Goal: Task Accomplishment & Management: Complete application form

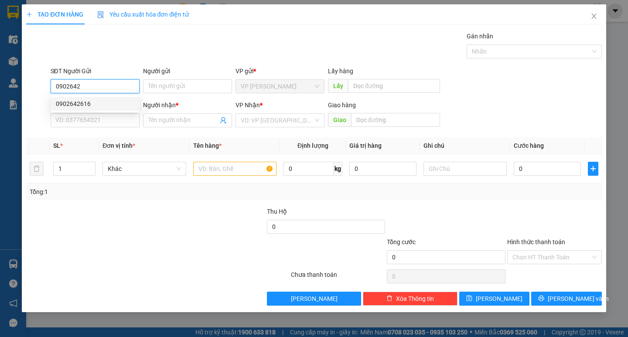
click at [118, 103] on div "0902642616" at bounding box center [95, 104] width 79 height 10
type input "0902642616"
type input "0918816920"
type input "Cô Tuyền"
type input "0902642616"
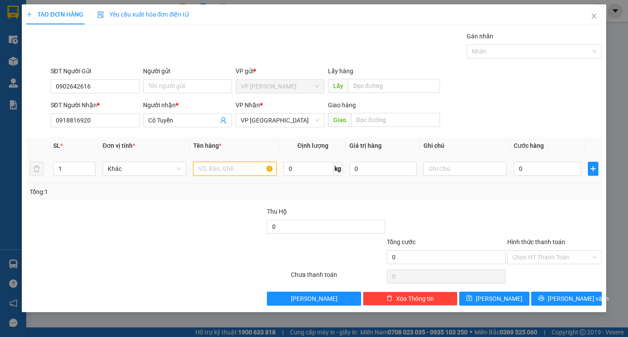
click at [236, 168] on input "text" at bounding box center [234, 169] width 83 height 14
type input "d"
type input "đồ ăn"
click at [503, 169] on input "text" at bounding box center [465, 169] width 83 height 14
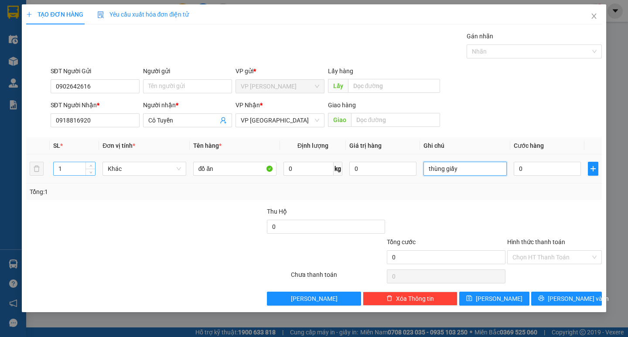
type input "thùng giấy"
click at [82, 168] on input "1" at bounding box center [74, 168] width 41 height 13
type input "2"
click at [526, 172] on input "0" at bounding box center [547, 169] width 67 height 14
type input "5"
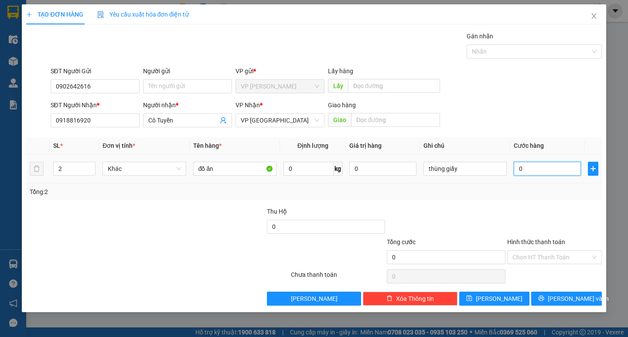
type input "5"
type input "50"
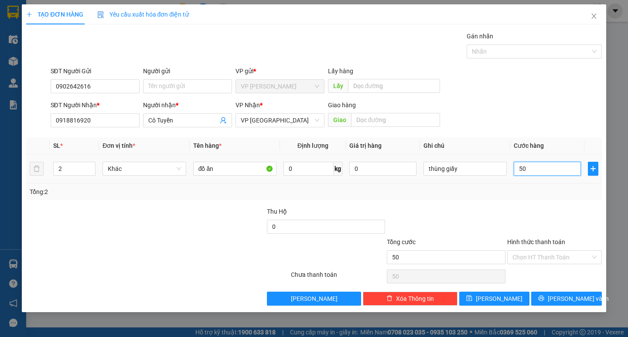
type input "500"
type input "5.000"
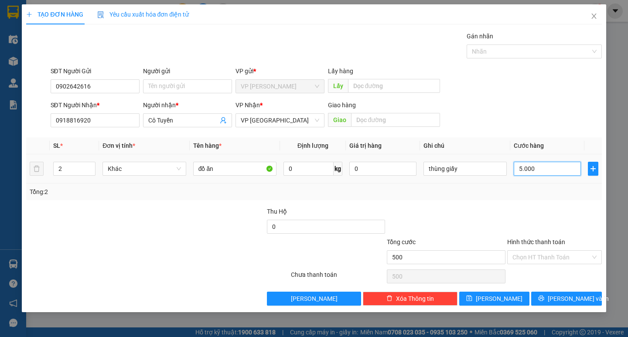
type input "5.000"
type input "50.000"
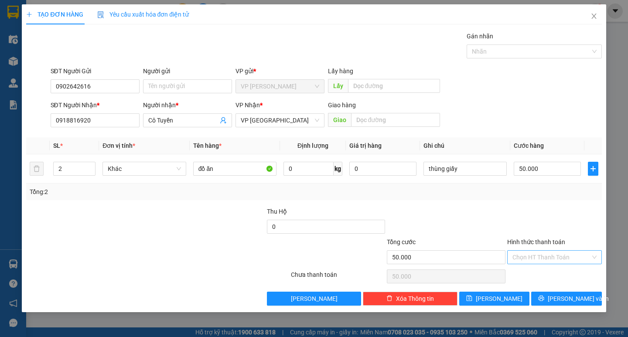
click at [523, 260] on input "Hình thức thanh toán" at bounding box center [552, 257] width 78 height 13
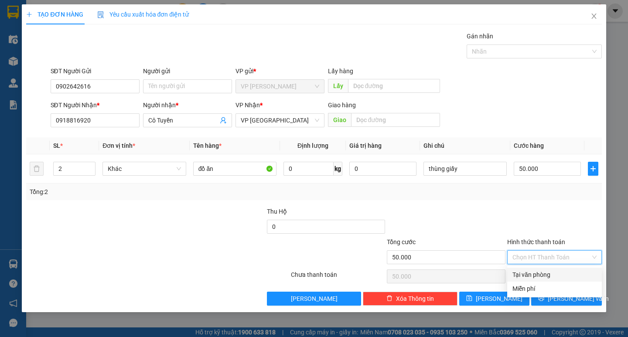
click at [526, 271] on div "Tại văn phòng" at bounding box center [555, 275] width 84 height 10
type input "0"
click at [544, 274] on div "Tại văn phòng" at bounding box center [555, 275] width 84 height 10
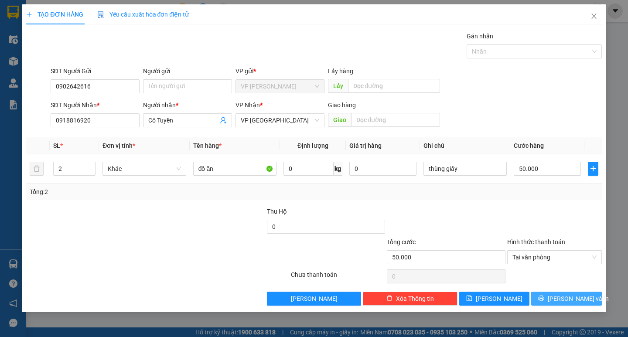
click at [559, 298] on span "[PERSON_NAME] và In" at bounding box center [578, 299] width 61 height 10
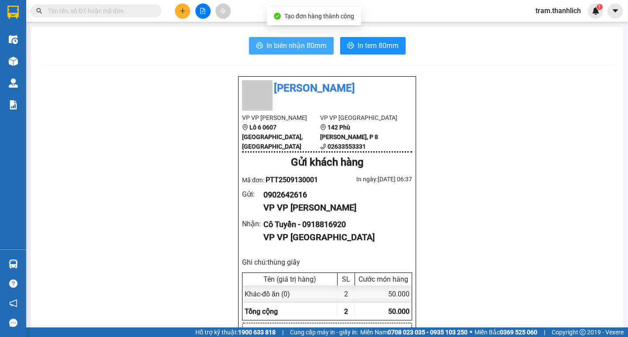
click at [279, 48] on span "In biên nhận 80mm" at bounding box center [297, 45] width 60 height 11
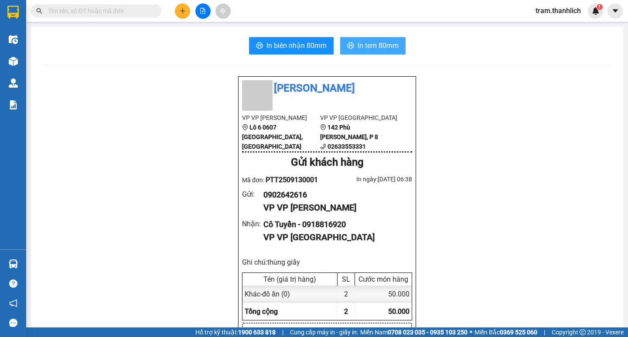
click at [383, 43] on span "In tem 80mm" at bounding box center [378, 45] width 41 height 11
click at [179, 15] on button at bounding box center [182, 10] width 15 height 15
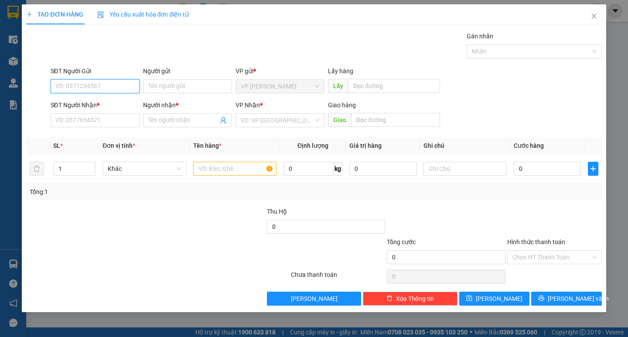
click at [101, 87] on input "SĐT Người Gửi" at bounding box center [95, 86] width 89 height 14
type input "0918560829"
click at [97, 99] on div "0918560829" at bounding box center [95, 104] width 79 height 10
type input "0965698675"
type input "Bé Thoa"
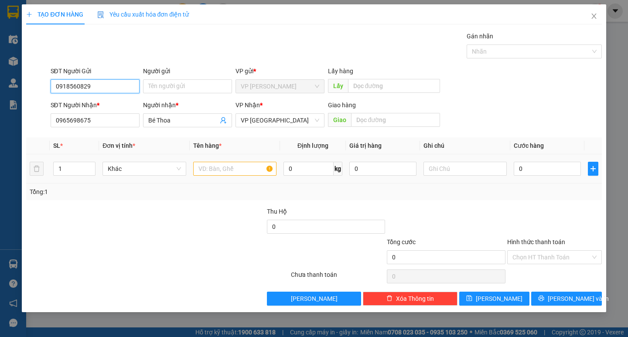
type input "0918560829"
click at [226, 164] on input "text" at bounding box center [234, 169] width 83 height 14
type input "hải sản"
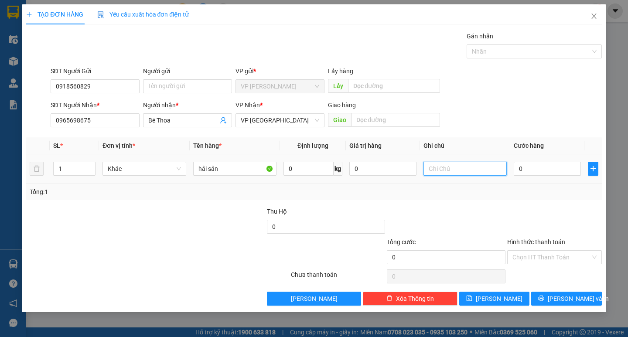
click at [464, 165] on input "text" at bounding box center [465, 169] width 83 height 14
type input "thùng xốp"
click at [529, 164] on input "0" at bounding box center [547, 169] width 67 height 14
type input "3"
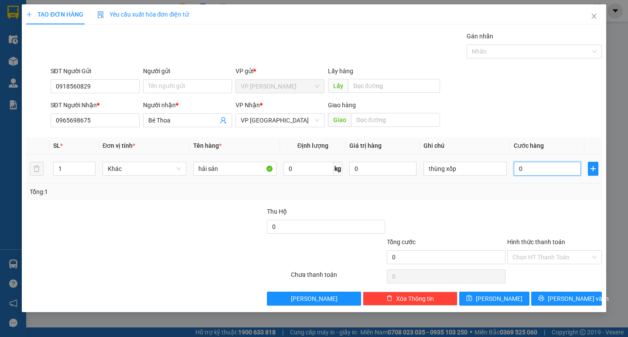
type input "3"
type input "30"
type input "300"
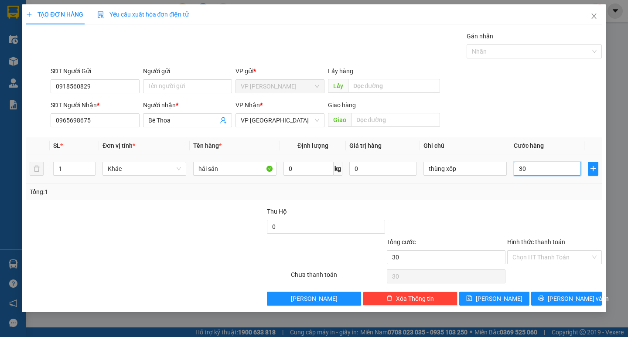
type input "300"
type input "3.000"
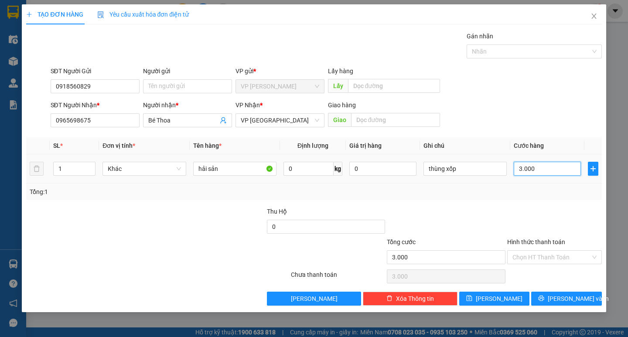
type input "30.000"
click at [539, 258] on input "Hình thức thanh toán" at bounding box center [552, 257] width 78 height 13
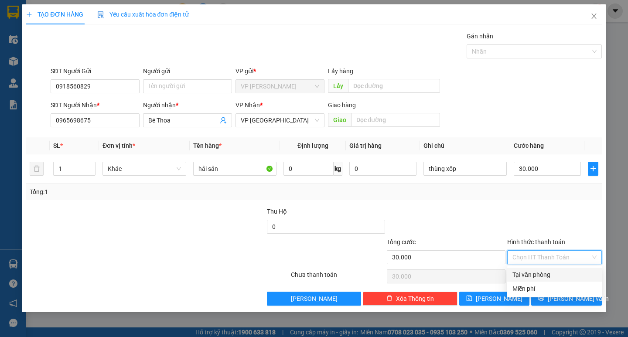
click at [540, 272] on div "Tại văn phòng" at bounding box center [555, 275] width 84 height 10
type input "0"
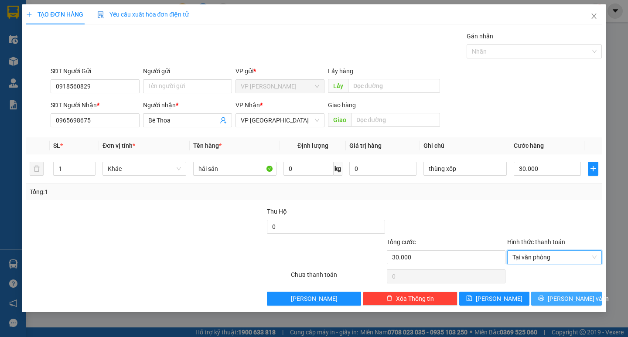
click at [565, 302] on span "[PERSON_NAME] và In" at bounding box center [578, 299] width 61 height 10
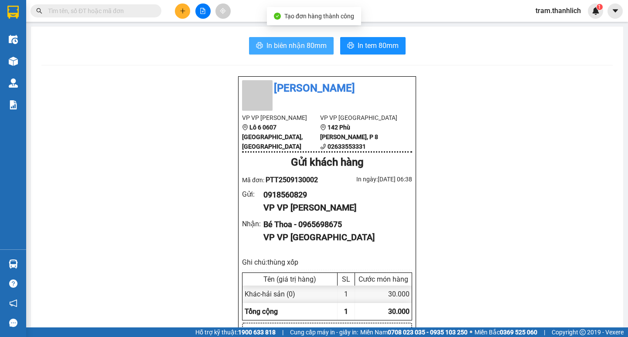
click at [297, 51] on span "In biên nhận 80mm" at bounding box center [297, 45] width 60 height 11
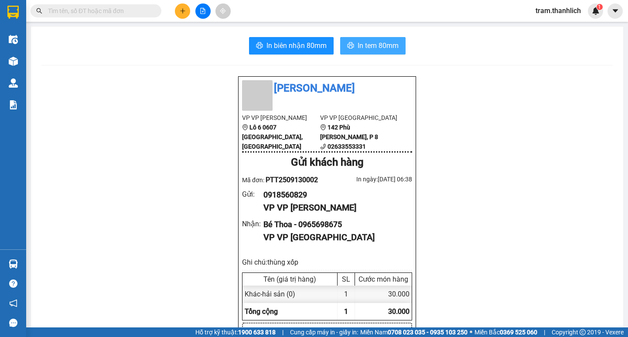
click at [372, 46] on span "In tem 80mm" at bounding box center [378, 45] width 41 height 11
click at [182, 7] on button at bounding box center [182, 10] width 15 height 15
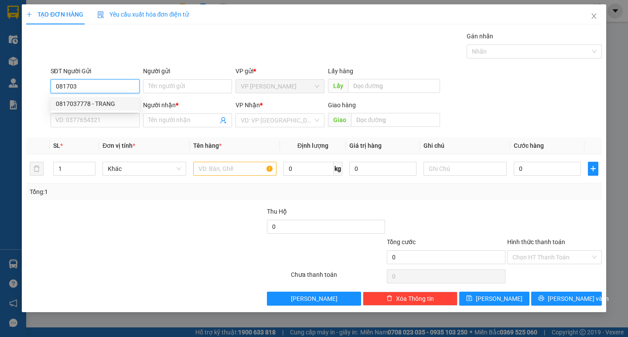
click at [99, 103] on div "0817037778 - TRANG" at bounding box center [95, 104] width 79 height 10
type input "0817037778"
type input "TRANG"
type input "02633553331"
type input "[PERSON_NAME]"
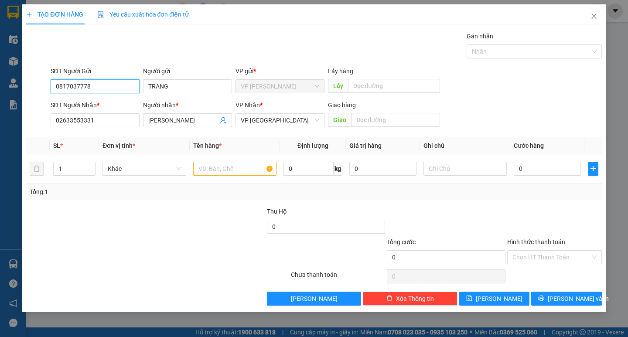
type input "0817037778"
click at [115, 112] on div "SĐT Người Nhận *" at bounding box center [95, 106] width 89 height 13
click at [113, 119] on input "02633553331" at bounding box center [95, 120] width 89 height 14
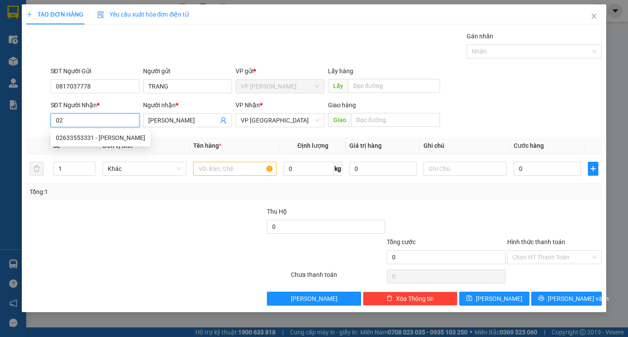
type input "0"
click at [111, 136] on div "0362953386 - [PERSON_NAME]" at bounding box center [99, 138] width 86 height 10
type input "0362953386"
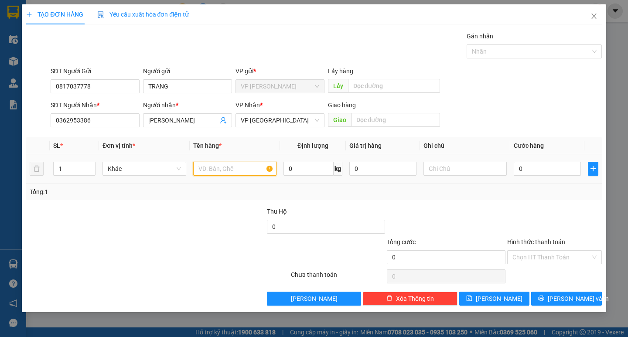
click at [217, 163] on input "text" at bounding box center [234, 169] width 83 height 14
type input "o"
type input "óc ruốc"
click at [455, 161] on div at bounding box center [465, 168] width 83 height 17
click at [453, 163] on input "text" at bounding box center [465, 169] width 83 height 14
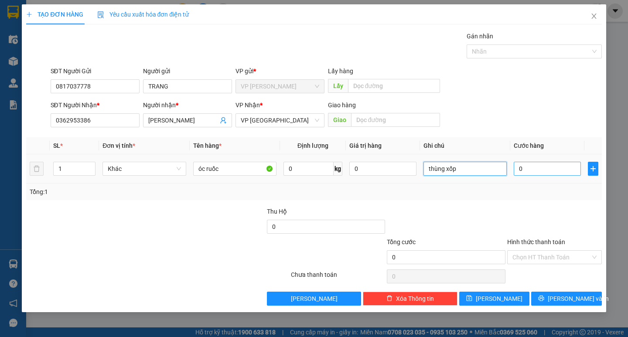
type input "thùng xốp"
click at [538, 174] on input "0" at bounding box center [547, 169] width 67 height 14
type input "3"
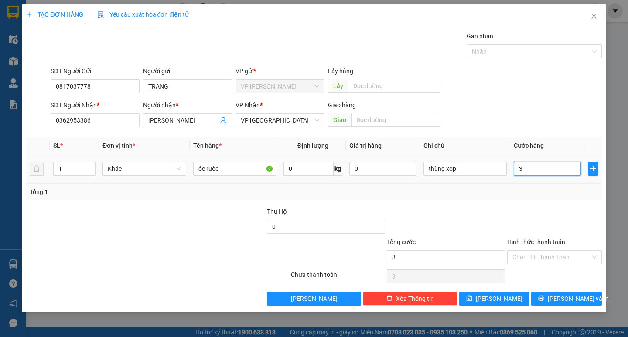
type input "30"
type input "300"
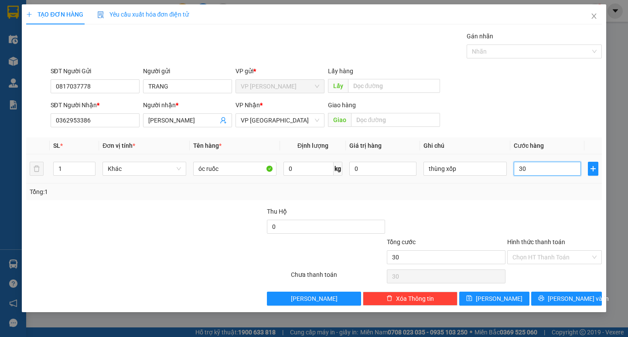
type input "300"
type input "3.000"
type input "30.000"
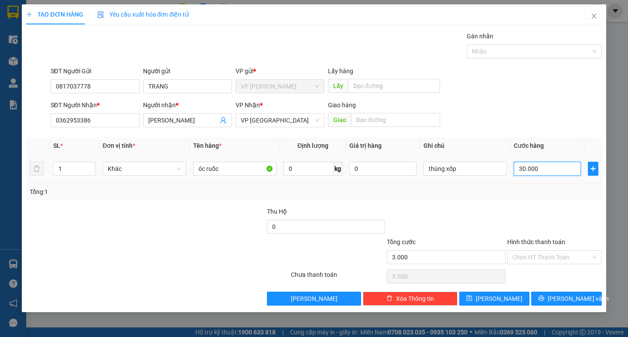
type input "30.000"
click at [525, 257] on input "Hình thức thanh toán" at bounding box center [552, 257] width 78 height 13
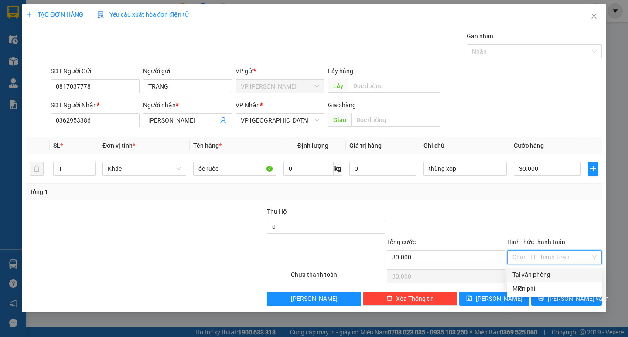
click at [534, 269] on div "Tại văn phòng" at bounding box center [554, 275] width 95 height 14
type input "0"
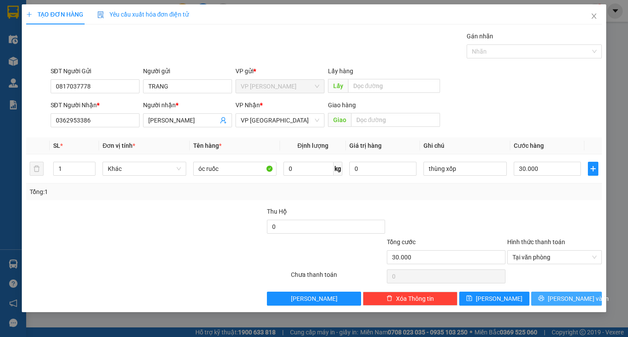
click at [568, 301] on span "[PERSON_NAME] và In" at bounding box center [578, 299] width 61 height 10
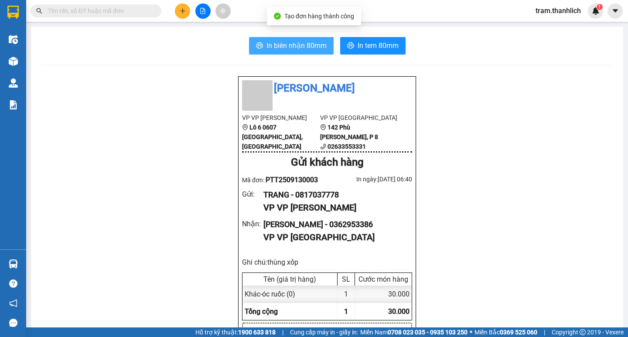
click at [314, 47] on span "In biên nhận 80mm" at bounding box center [297, 45] width 60 height 11
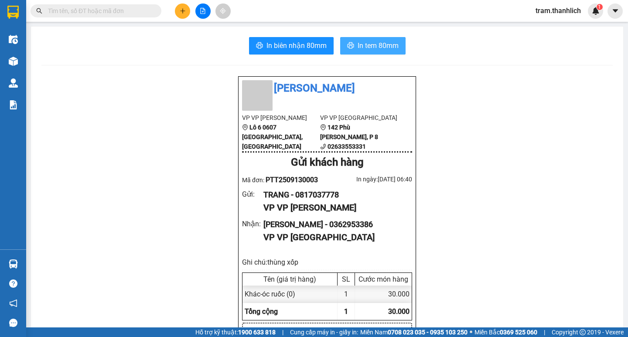
click at [390, 46] on span "In tem 80mm" at bounding box center [378, 45] width 41 height 11
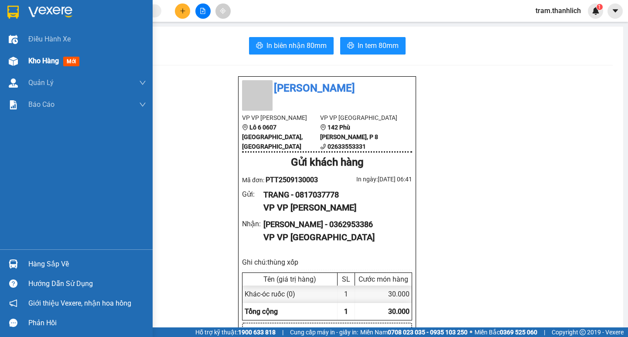
click at [20, 62] on div at bounding box center [13, 61] width 15 height 15
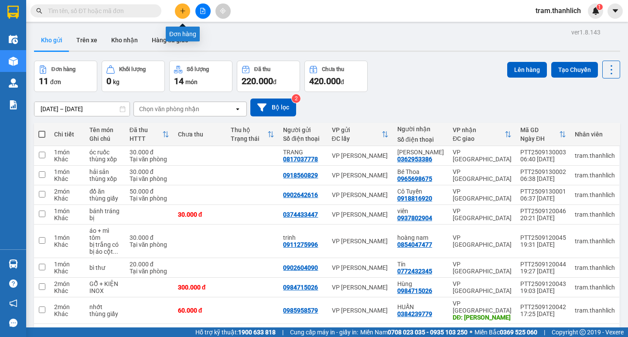
click at [186, 17] on button at bounding box center [182, 10] width 15 height 15
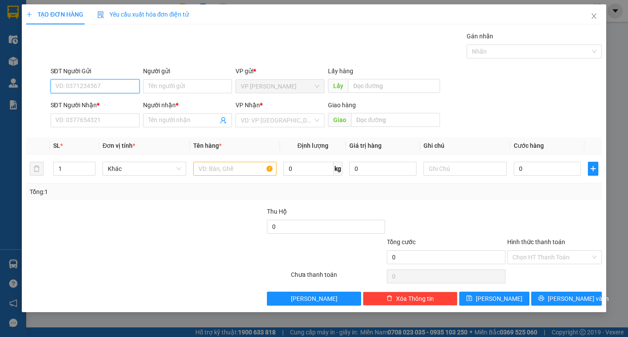
paste input "0941875364"
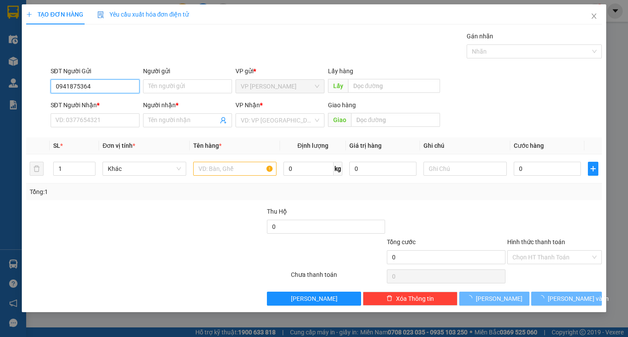
type input "0941875364"
click at [108, 113] on div "SĐT Người Nhận *" at bounding box center [95, 106] width 89 height 13
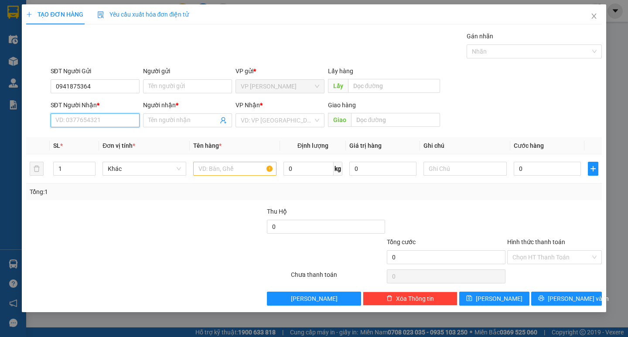
click at [108, 116] on input "SĐT Người Nhận *" at bounding box center [95, 120] width 89 height 14
type input "0"
click at [209, 163] on input "text" at bounding box center [234, 169] width 83 height 14
type input "xe ab"
click at [74, 124] on input "0" at bounding box center [95, 120] width 89 height 14
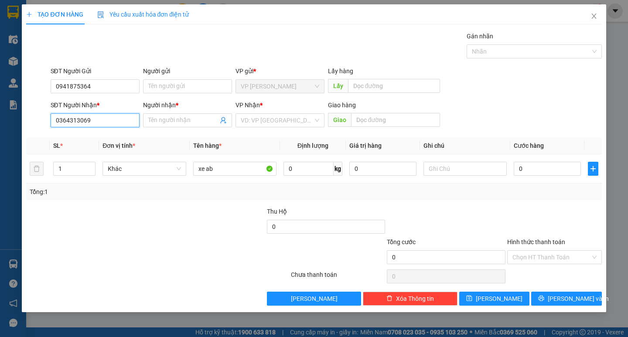
type input "0364313069"
click at [176, 120] on input "Người nhận *" at bounding box center [183, 121] width 70 height 10
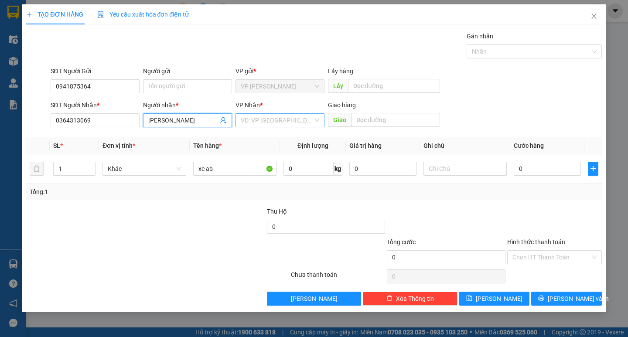
type input "[PERSON_NAME]"
click at [286, 124] on input "search" at bounding box center [277, 120] width 72 height 13
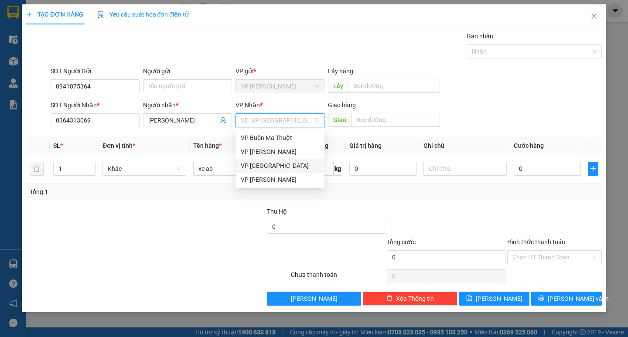
click at [282, 166] on div "VP [GEOGRAPHIC_DATA]" at bounding box center [280, 166] width 79 height 10
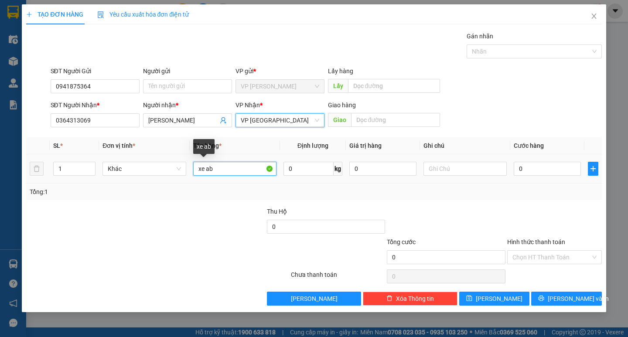
click at [237, 174] on input "xe ab" at bounding box center [234, 169] width 83 height 14
type input "xe ab (bsx:"
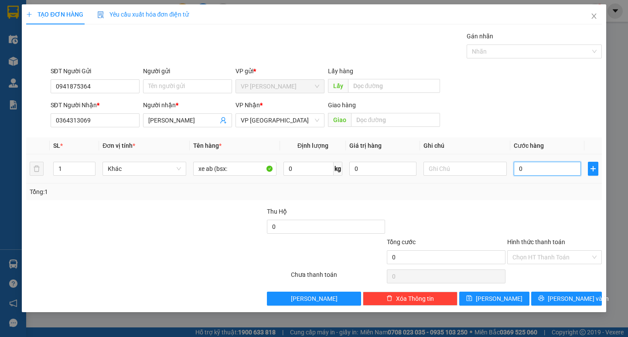
click at [531, 171] on input "0" at bounding box center [547, 169] width 67 height 14
type input "4"
type input "40"
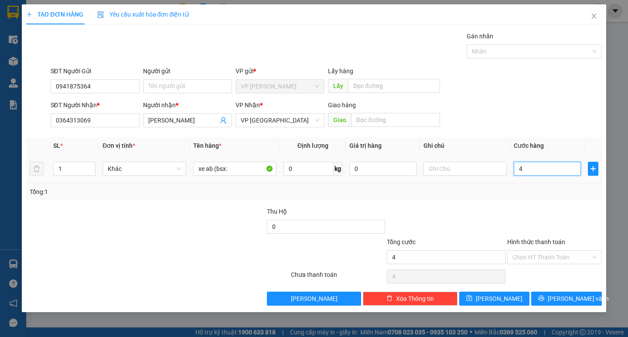
type input "40"
type input "400"
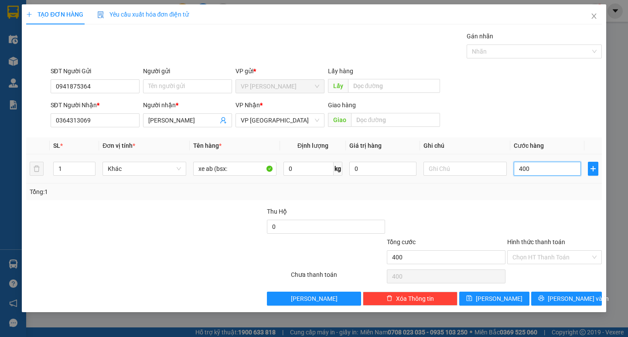
type input "4.000"
type input "40.000"
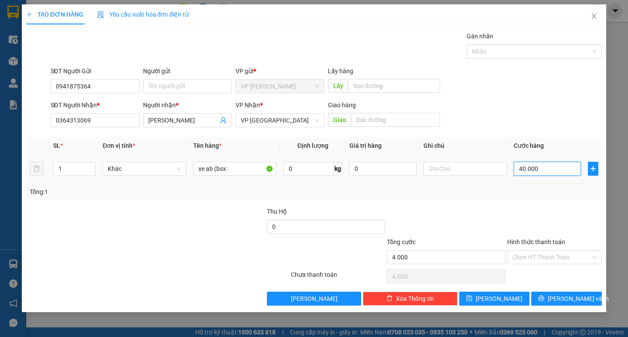
type input "40.000"
type input "400.000"
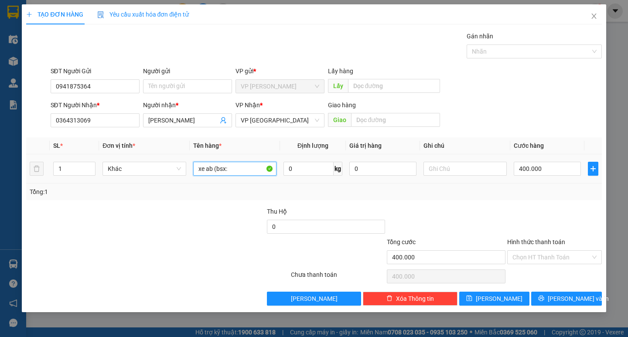
click at [225, 164] on input "xe ab (bsx:" at bounding box center [234, 169] width 83 height 14
click at [233, 163] on input "xe ab (bsx:" at bounding box center [234, 169] width 83 height 14
type input "xe ab (bsx: 86B3 - 11351)"
click at [466, 173] on input "text" at bounding box center [465, 169] width 83 height 14
click at [532, 254] on input "Hình thức thanh toán" at bounding box center [552, 257] width 78 height 13
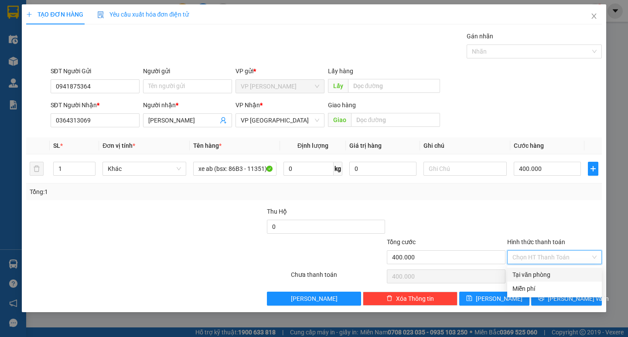
click at [531, 269] on div "Tại văn phòng" at bounding box center [554, 275] width 95 height 14
type input "0"
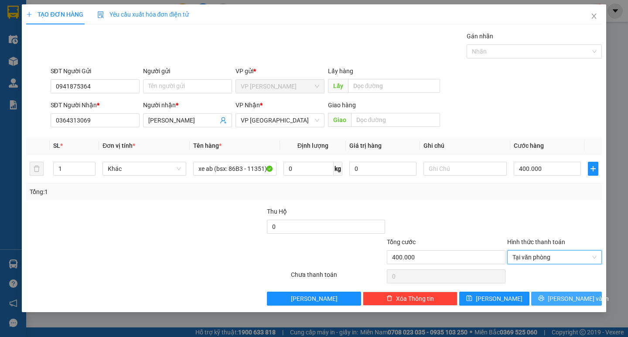
click at [560, 296] on span "[PERSON_NAME] và In" at bounding box center [578, 299] width 61 height 10
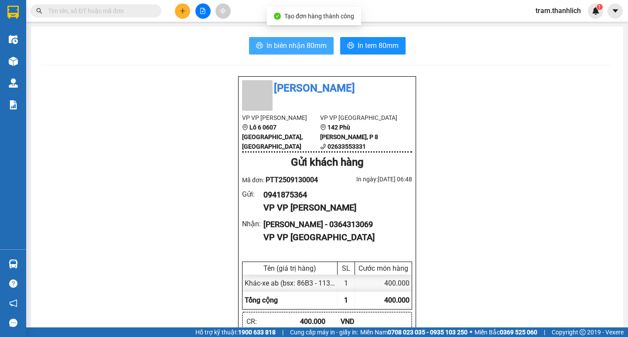
click at [310, 40] on span "In biên nhận 80mm" at bounding box center [297, 45] width 60 height 11
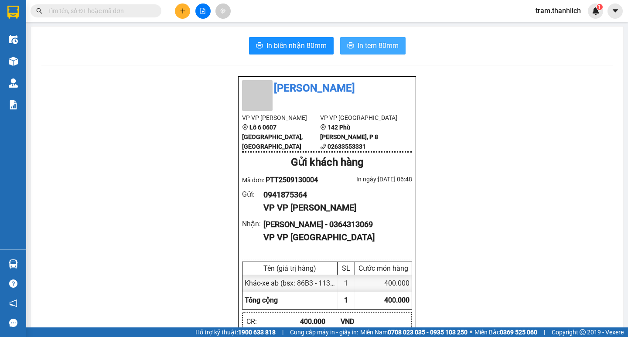
click at [366, 41] on span "In tem 80mm" at bounding box center [378, 45] width 41 height 11
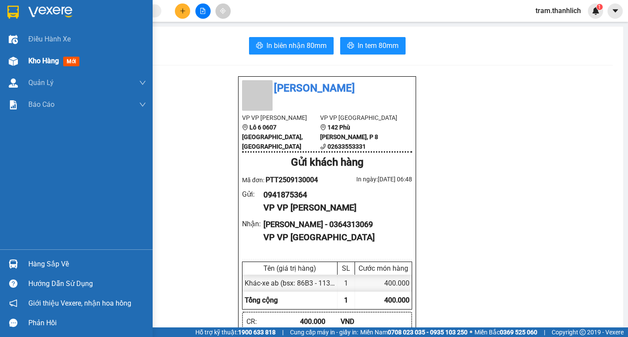
drag, startPoint x: 46, startPoint y: 60, endPoint x: 52, endPoint y: 60, distance: 6.1
click at [52, 60] on span "Kho hàng" at bounding box center [43, 61] width 31 height 8
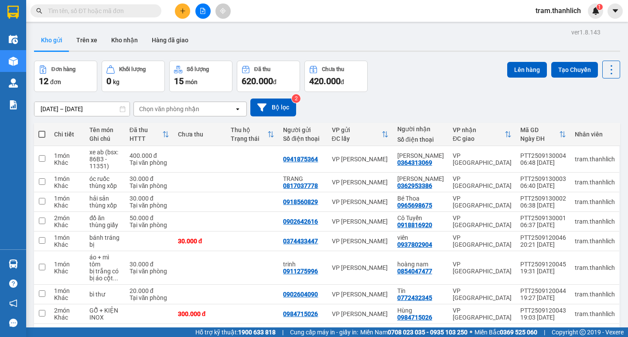
click at [181, 14] on button at bounding box center [182, 10] width 15 height 15
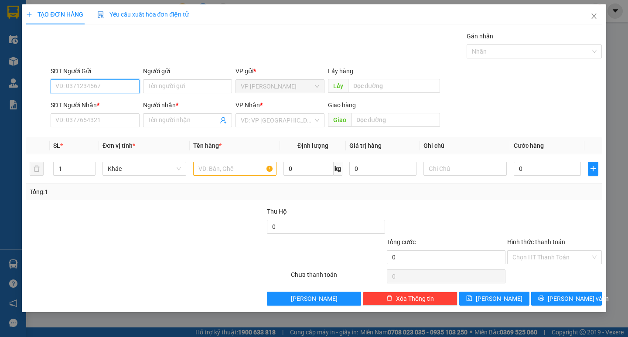
click at [96, 82] on input "SĐT Người Gửi" at bounding box center [95, 86] width 89 height 14
type input "0983755350"
click at [95, 120] on input "SĐT Người Nhận *" at bounding box center [95, 120] width 89 height 14
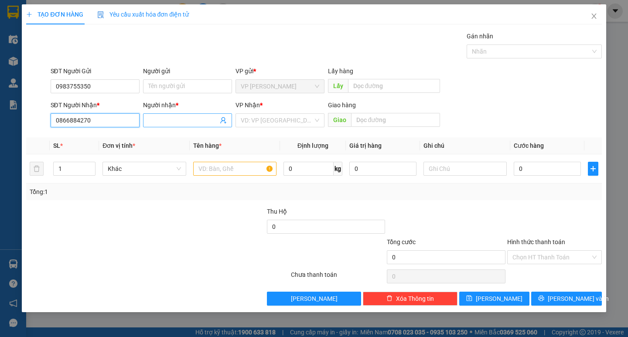
type input "0866884270"
click at [172, 118] on input "Người nhận *" at bounding box center [183, 121] width 70 height 10
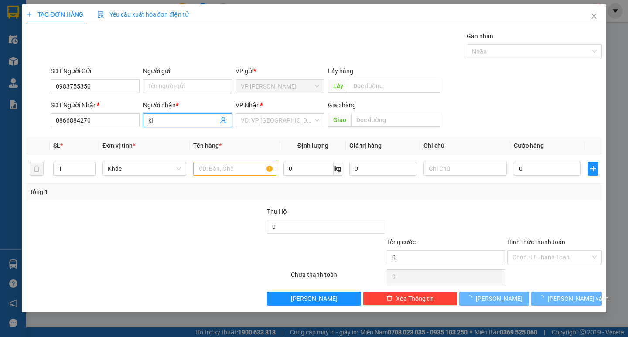
type input "k"
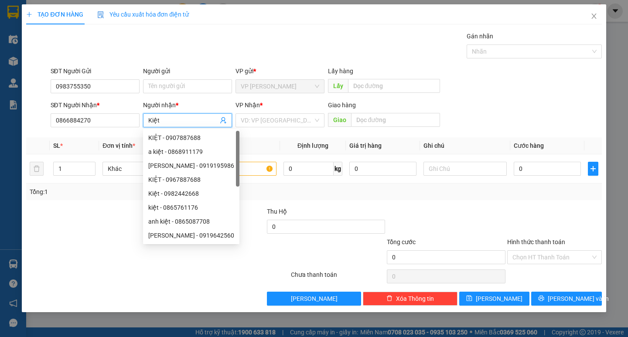
type input "Kiệt"
click at [295, 129] on div "VP Nhận * VD: VP [GEOGRAPHIC_DATA]" at bounding box center [280, 115] width 89 height 31
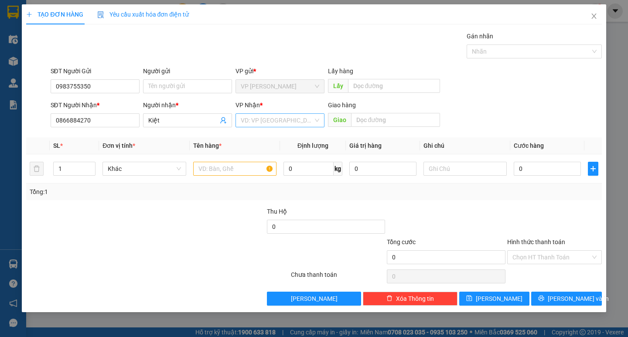
click at [278, 120] on input "search" at bounding box center [277, 120] width 72 height 13
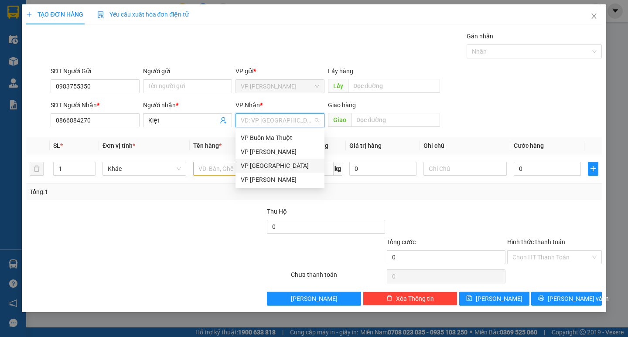
click at [275, 164] on div "VP [GEOGRAPHIC_DATA]" at bounding box center [280, 166] width 79 height 10
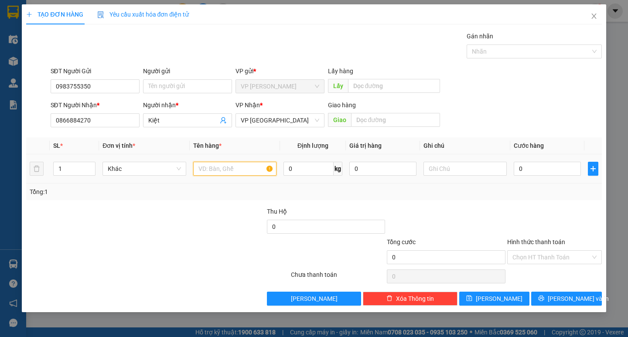
drag, startPoint x: 218, startPoint y: 162, endPoint x: 218, endPoint y: 173, distance: 10.9
click at [218, 164] on input "text" at bounding box center [234, 169] width 83 height 14
type input "d"
type input "đồ cá nhân"
click at [63, 173] on input "1" at bounding box center [74, 168] width 41 height 13
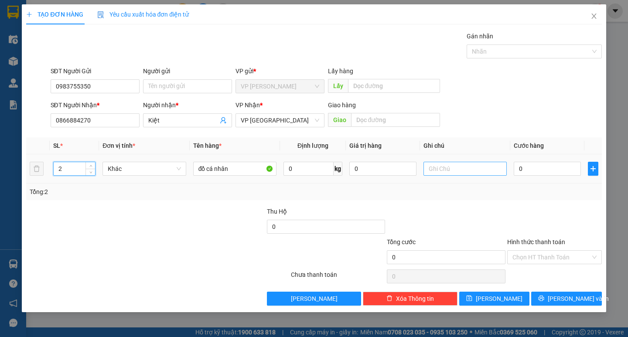
type input "2"
click at [453, 166] on input "text" at bounding box center [465, 169] width 83 height 14
type input "thùng giấy + thùng xốp"
click at [532, 166] on input "0" at bounding box center [547, 169] width 67 height 14
type input "5"
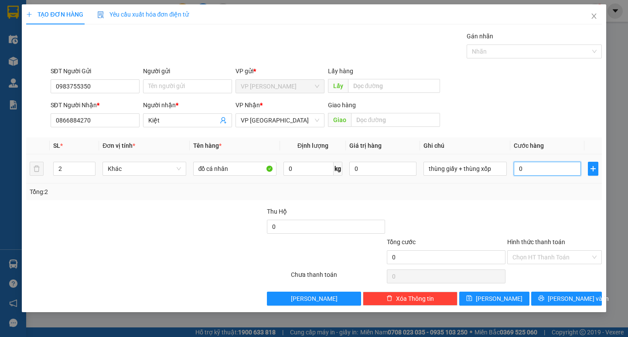
type input "5"
type input "50"
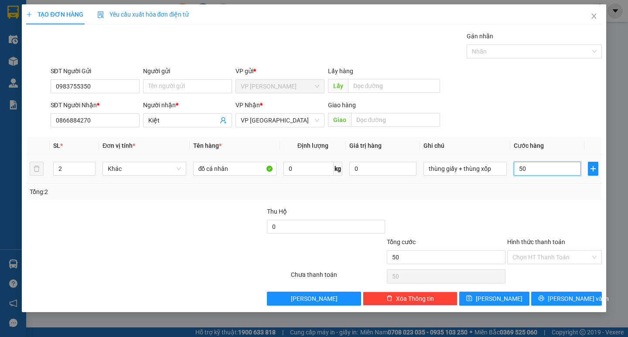
type input "500"
type input "5.000"
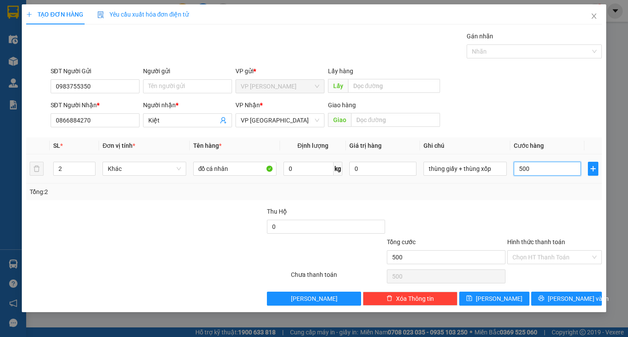
type input "5.000"
type input "50.000"
type input "500.000"
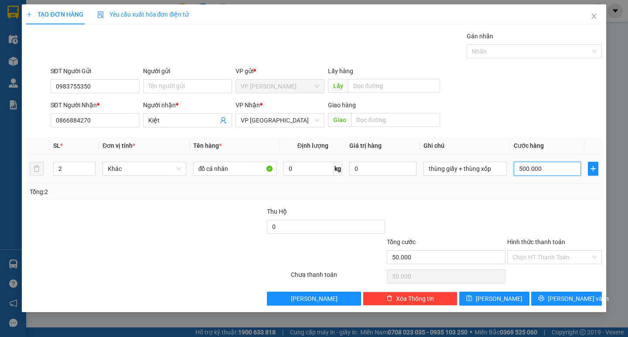
type input "500.000"
type input "50.000"
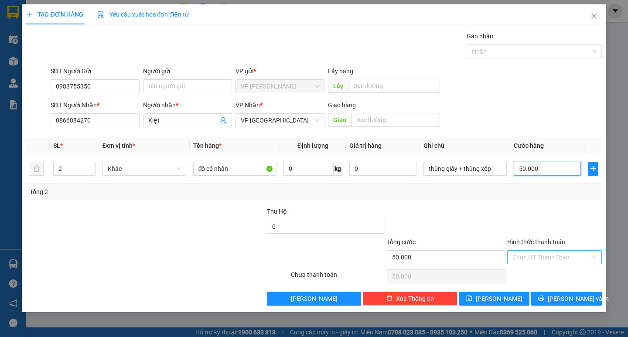
type input "50.000"
click at [528, 256] on input "Hình thức thanh toán" at bounding box center [552, 257] width 78 height 13
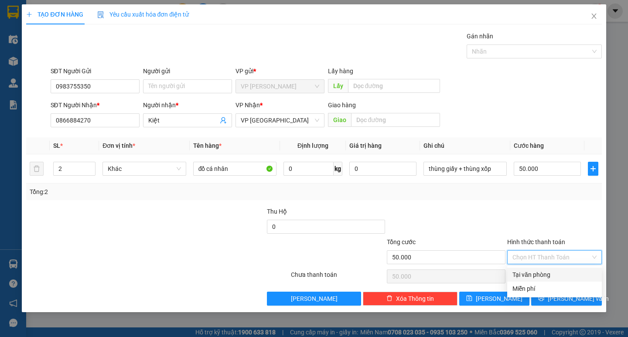
drag, startPoint x: 538, startPoint y: 272, endPoint x: 550, endPoint y: 281, distance: 15.3
click at [538, 273] on div "Tại văn phòng" at bounding box center [555, 275] width 84 height 10
type input "0"
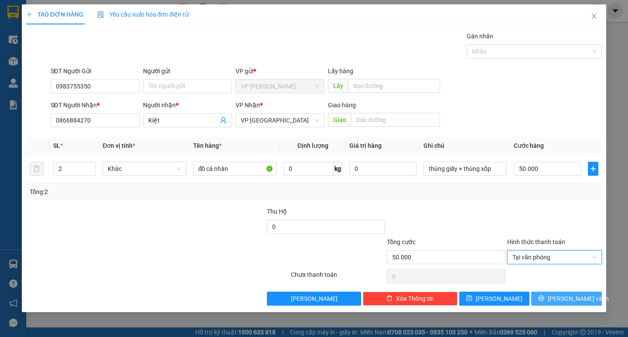
click at [565, 298] on span "[PERSON_NAME] và In" at bounding box center [578, 299] width 61 height 10
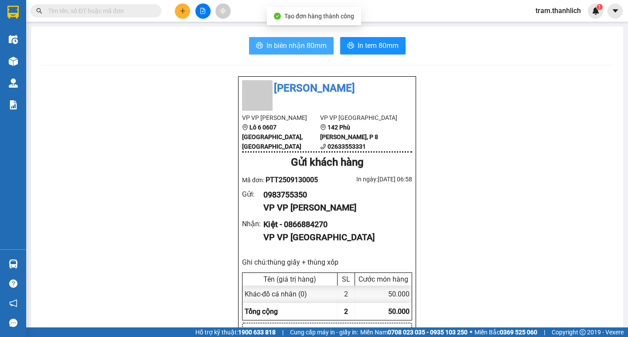
click at [256, 47] on icon "printer" at bounding box center [259, 45] width 7 height 7
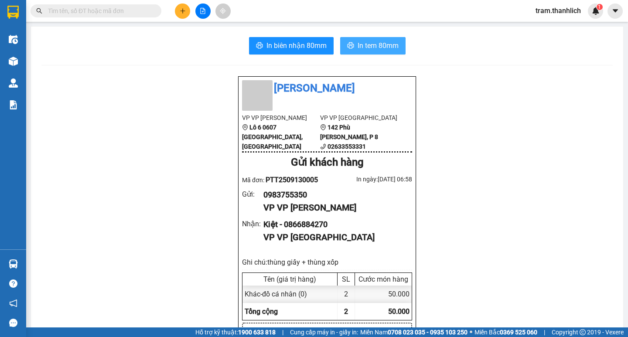
drag, startPoint x: 359, startPoint y: 47, endPoint x: 444, endPoint y: 41, distance: 85.2
click at [359, 47] on span "In tem 80mm" at bounding box center [378, 45] width 41 height 11
click at [181, 10] on icon "plus" at bounding box center [183, 11] width 6 height 6
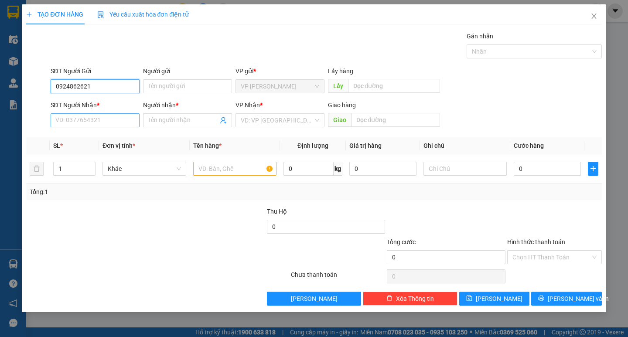
type input "0924862621"
click at [106, 119] on input "SĐT Người Nhận *" at bounding box center [95, 120] width 89 height 14
type input "0"
click at [95, 82] on input "0924862621" at bounding box center [95, 86] width 89 height 14
click at [98, 99] on div "0924862624" at bounding box center [95, 104] width 79 height 10
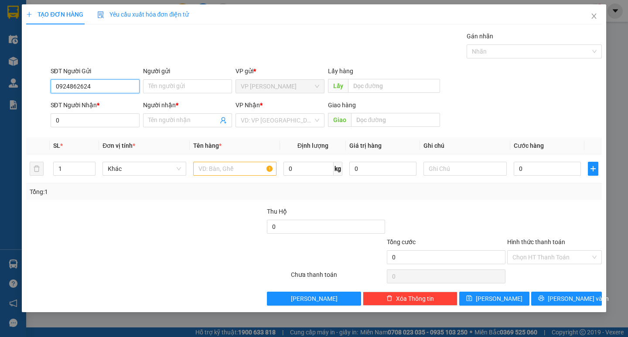
type input "0924862624"
click at [95, 75] on div "SĐT Người Gửi" at bounding box center [95, 71] width 89 height 10
click at [95, 79] on input "0924862624" at bounding box center [95, 86] width 89 height 14
click at [97, 85] on input "0924862624" at bounding box center [95, 86] width 89 height 14
click at [80, 101] on div "0924862624" at bounding box center [95, 104] width 79 height 10
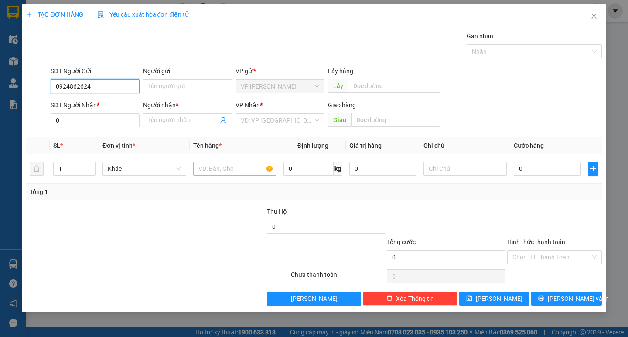
click at [109, 86] on input "0924862624" at bounding box center [95, 86] width 89 height 14
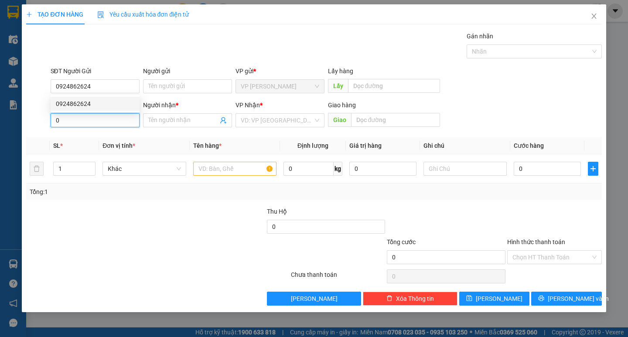
click at [71, 122] on input "0" at bounding box center [95, 120] width 89 height 14
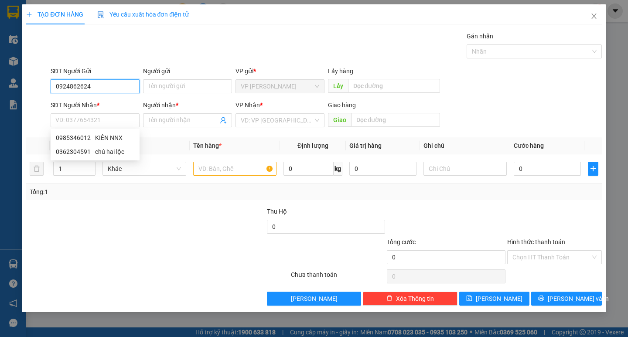
click at [109, 82] on input "0924862624" at bounding box center [95, 86] width 89 height 14
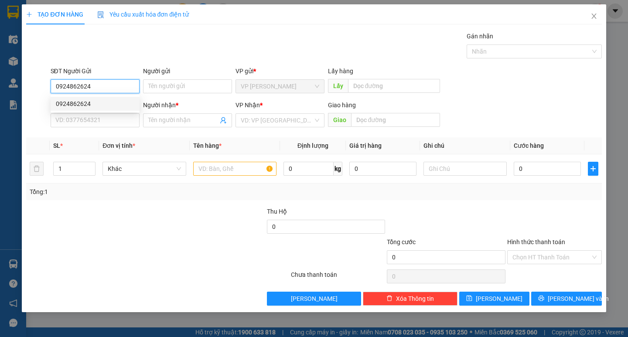
click at [77, 100] on div "0924862624" at bounding box center [95, 104] width 79 height 10
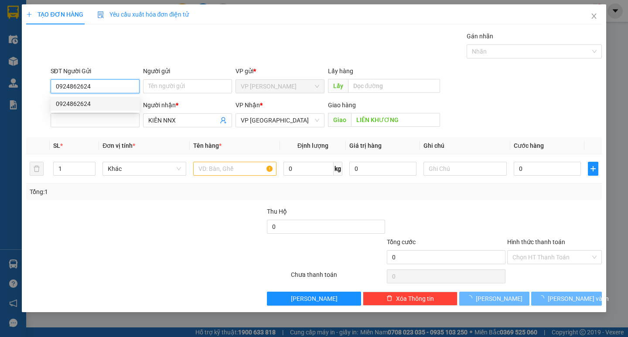
type input "0985346012"
type input "KIÊN NNX"
type input "LIÊN KHƯƠNG"
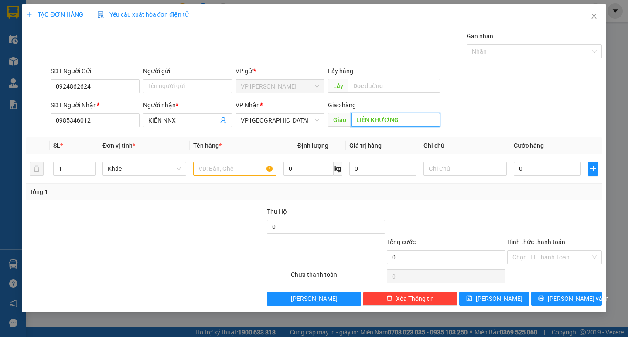
click at [403, 121] on input "LIÊN KHƯƠNG" at bounding box center [395, 120] width 89 height 14
click at [451, 108] on div "SĐT Người Nhận * 0985346012 Người nhận * KIÊN NNX VP Nhận * VP Đà Lạt Giao hàng…" at bounding box center [326, 115] width 555 height 31
click at [247, 165] on input "text" at bounding box center [234, 169] width 83 height 14
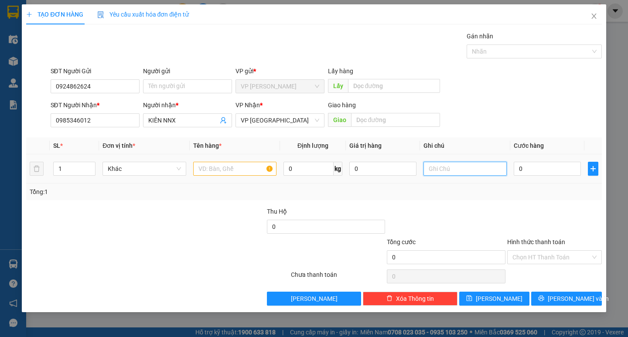
click at [474, 166] on input "text" at bounding box center [465, 169] width 83 height 14
type input "thùng xốp"
click at [223, 167] on input "text" at bounding box center [234, 169] width 83 height 14
click at [593, 17] on icon "close" at bounding box center [593, 16] width 5 height 5
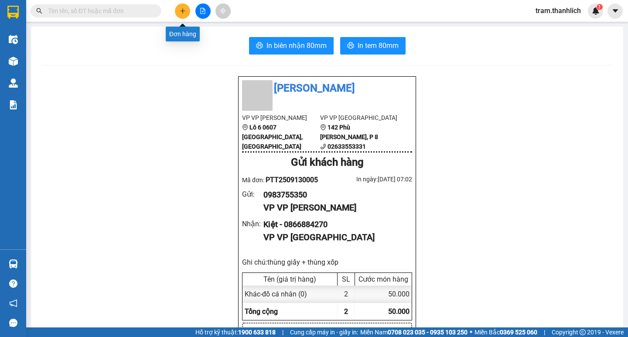
click at [181, 15] on button at bounding box center [182, 10] width 15 height 15
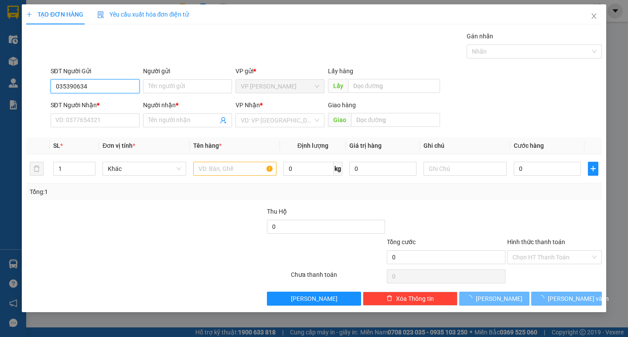
type input "0353906348"
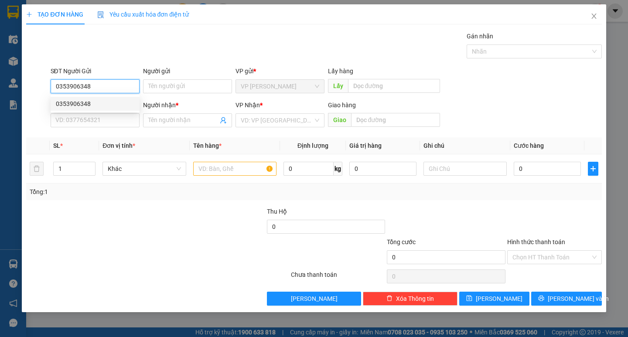
click at [96, 100] on div "0353906348" at bounding box center [95, 104] width 79 height 10
type input "0946969875"
type input "thiện"
type input "0353906348"
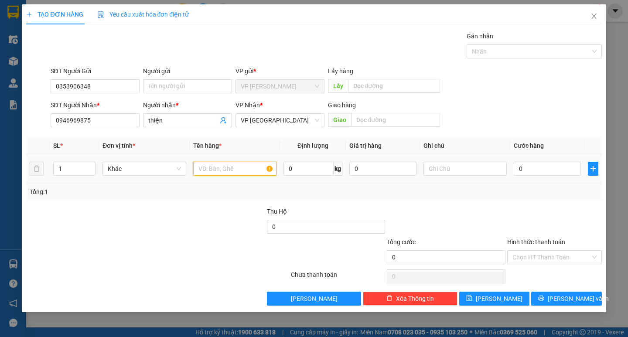
click at [204, 162] on input "text" at bounding box center [234, 169] width 83 height 14
type input "d"
type input "đồ ăn"
click at [464, 173] on input "text" at bounding box center [465, 169] width 83 height 14
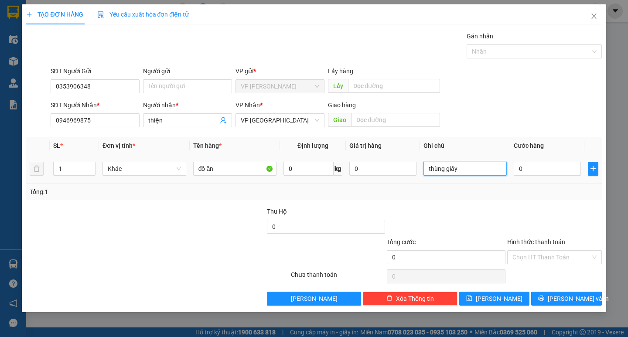
type input "thùng giấy"
click at [513, 172] on td "0" at bounding box center [547, 168] width 74 height 29
click at [520, 170] on input "0" at bounding box center [547, 169] width 67 height 14
type input "5"
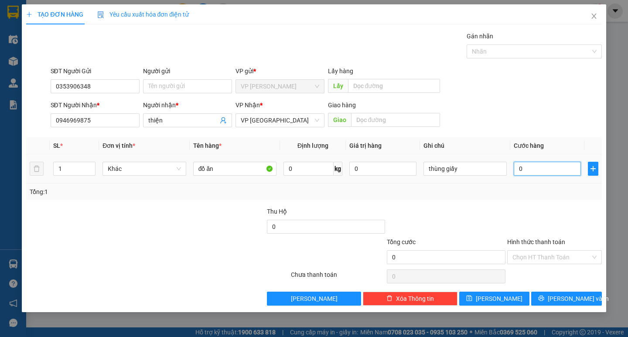
type input "5"
type input "50"
type input "500"
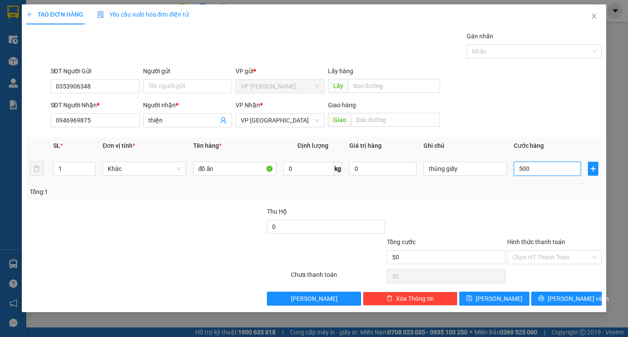
type input "500"
type input "5.000"
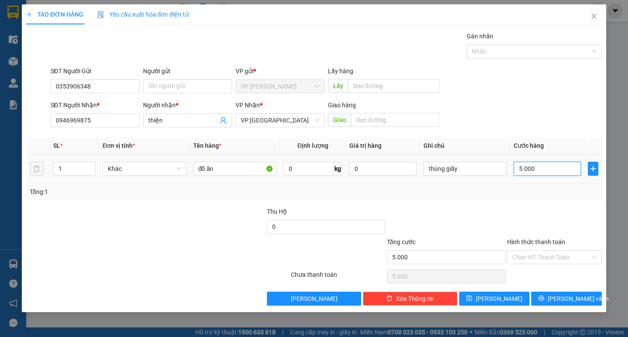
type input "50.000"
click at [530, 254] on input "Hình thức thanh toán" at bounding box center [552, 257] width 78 height 13
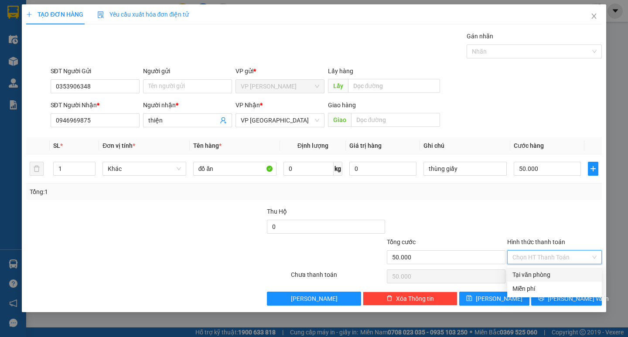
click at [528, 270] on div "Tại văn phòng" at bounding box center [554, 275] width 95 height 14
type input "0"
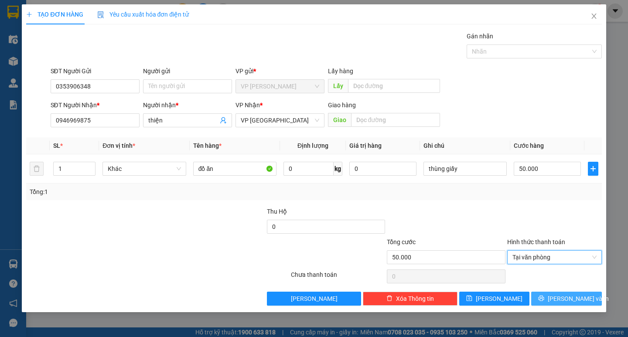
click at [558, 298] on button "[PERSON_NAME] và In" at bounding box center [566, 299] width 70 height 14
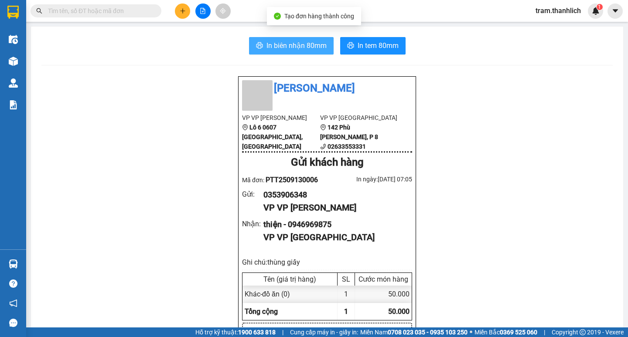
click at [284, 48] on span "In biên nhận 80mm" at bounding box center [297, 45] width 60 height 11
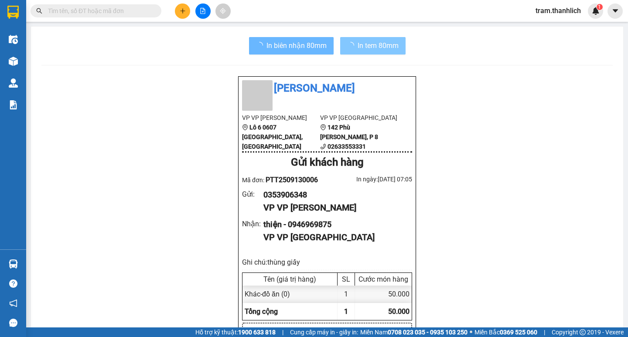
click at [382, 45] on span "In tem 80mm" at bounding box center [378, 45] width 41 height 11
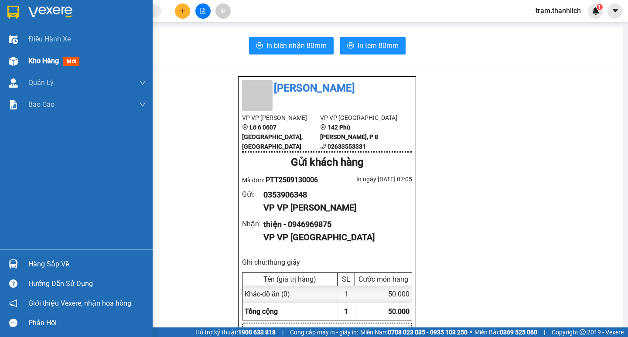
click at [31, 68] on div "Kho hàng mới" at bounding box center [87, 61] width 118 height 22
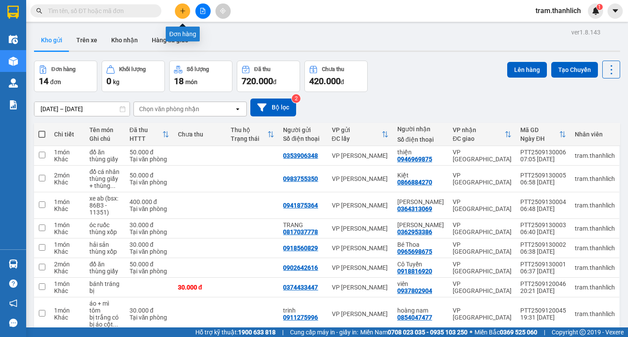
click at [181, 17] on button at bounding box center [182, 10] width 15 height 15
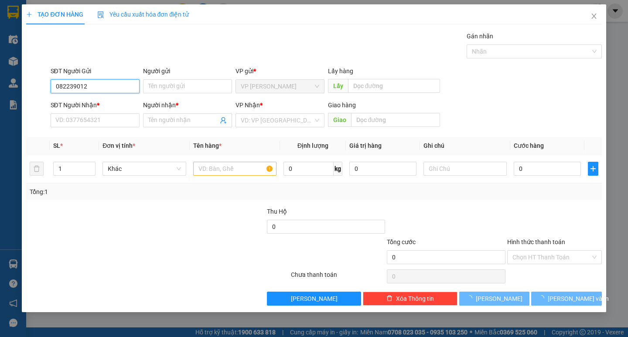
type input "0822390123"
click at [104, 89] on input "0822390123" at bounding box center [95, 86] width 89 height 14
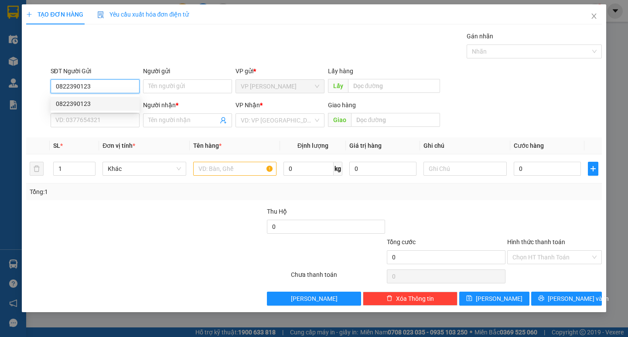
click at [104, 105] on div "0822390123" at bounding box center [95, 104] width 79 height 10
type input "0364139205"
type input "K TEN"
type input "cx mai hoa"
type input "0822390123"
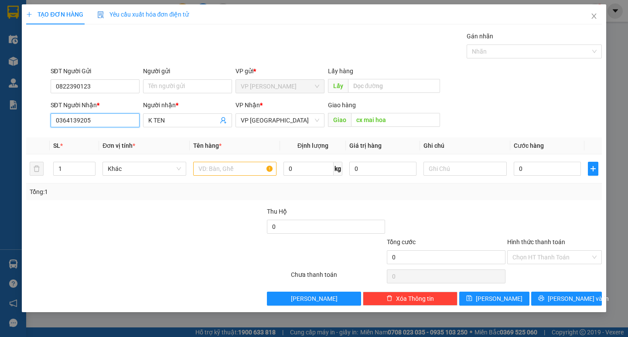
click at [113, 114] on input "0364139205" at bounding box center [95, 120] width 89 height 14
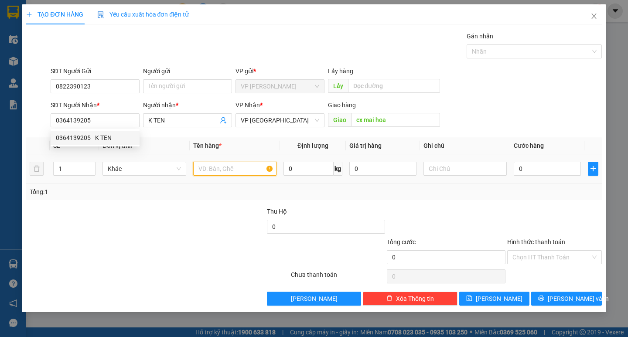
click at [226, 173] on input "text" at bounding box center [234, 169] width 83 height 14
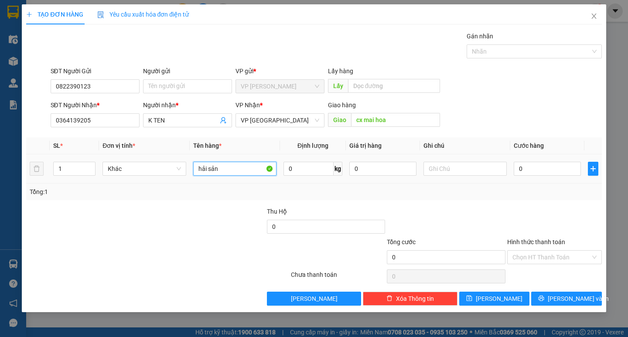
type input "hải sản"
click at [451, 176] on div at bounding box center [465, 168] width 83 height 17
click at [451, 173] on input "text" at bounding box center [465, 169] width 83 height 14
type input "thùng xốp"
click at [527, 165] on input "0" at bounding box center [547, 169] width 67 height 14
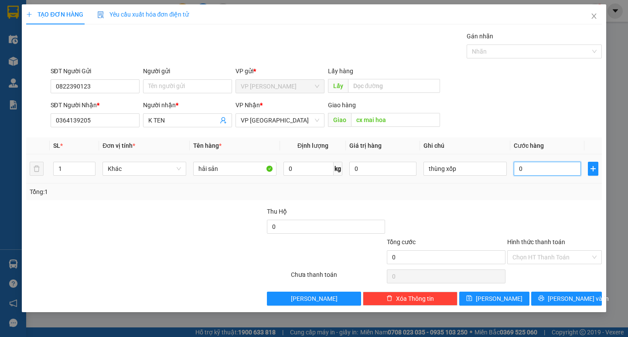
type input "5"
type input "50"
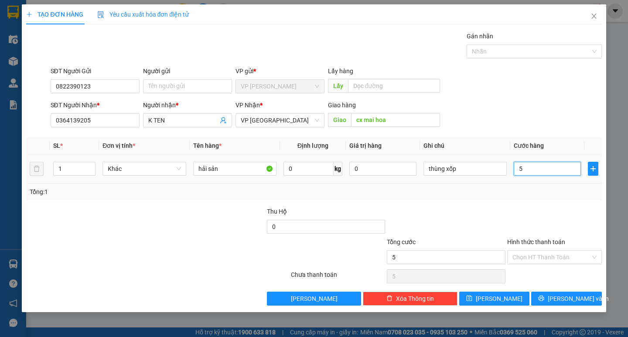
type input "50"
type input "500"
type input "5.000"
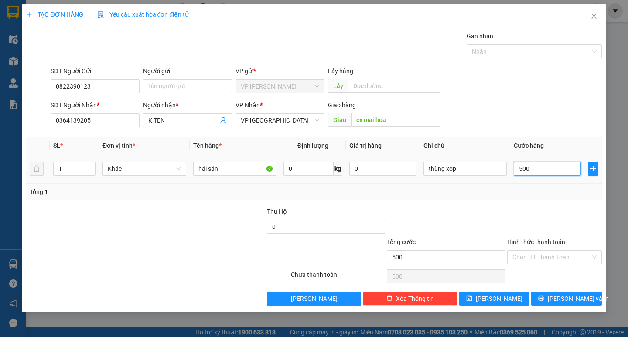
type input "5.000"
type input "50.000"
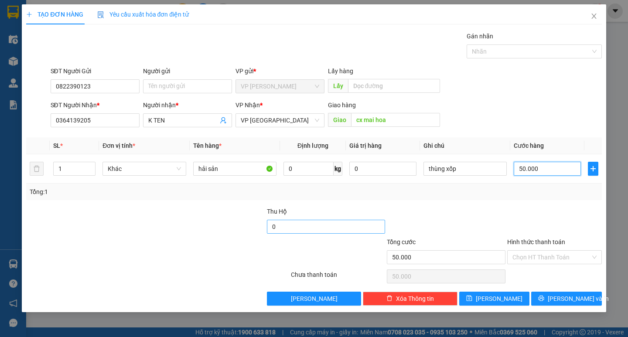
type input "50.000"
click at [298, 225] on input "0" at bounding box center [326, 227] width 119 height 14
type input "1.175.000"
click at [569, 300] on span "[PERSON_NAME] và In" at bounding box center [578, 299] width 61 height 10
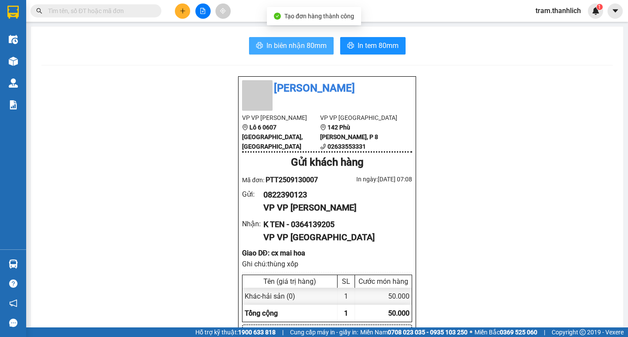
click at [282, 38] on button "In biên nhận 80mm" at bounding box center [291, 45] width 85 height 17
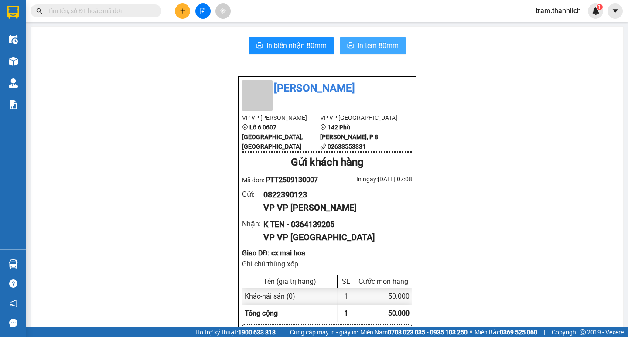
click at [381, 43] on span "In tem 80mm" at bounding box center [378, 45] width 41 height 11
click at [179, 5] on button at bounding box center [182, 10] width 15 height 15
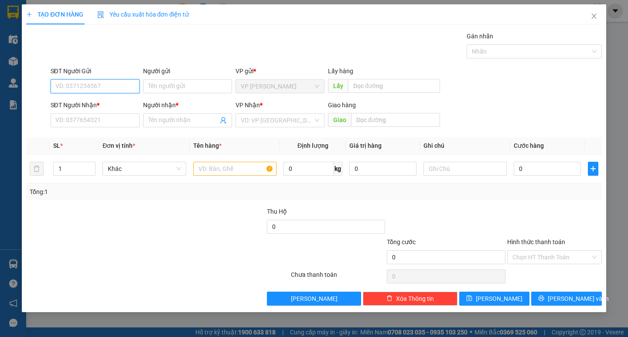
click at [93, 90] on input "SĐT Người Gửi" at bounding box center [95, 86] width 89 height 14
type input "0822390123"
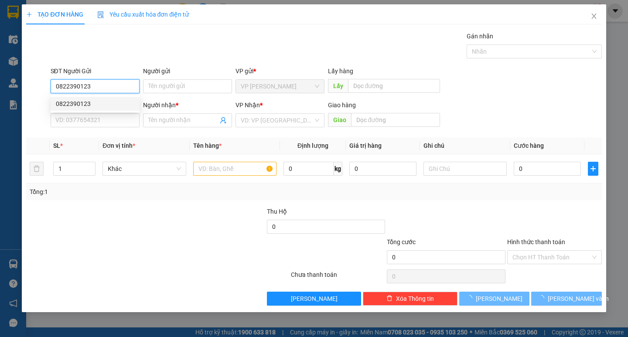
click at [93, 104] on div "0822390123" at bounding box center [95, 104] width 79 height 10
type input "0364139205"
type input "K TEN"
type input "cx mai hoa"
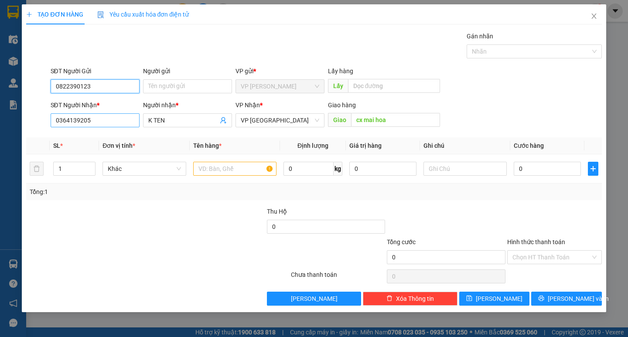
type input "0822390123"
click at [109, 118] on input "0364139205" at bounding box center [95, 120] width 89 height 14
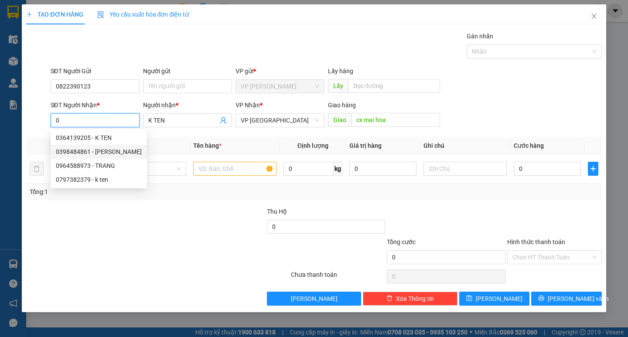
click at [111, 153] on div "0398484861 - [PERSON_NAME]" at bounding box center [99, 152] width 86 height 10
type input "0398484861"
type input "Hương"
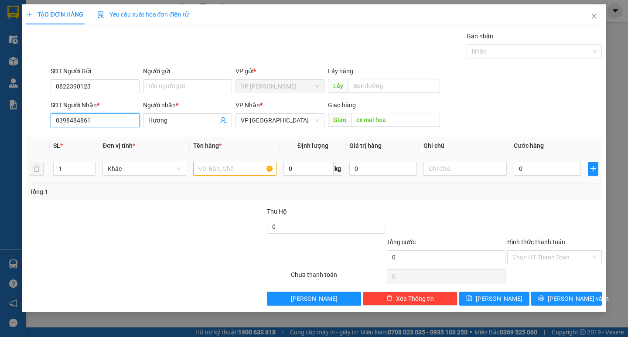
type input "0398484861"
click at [209, 168] on input "text" at bounding box center [234, 169] width 83 height 14
type input "hải sản"
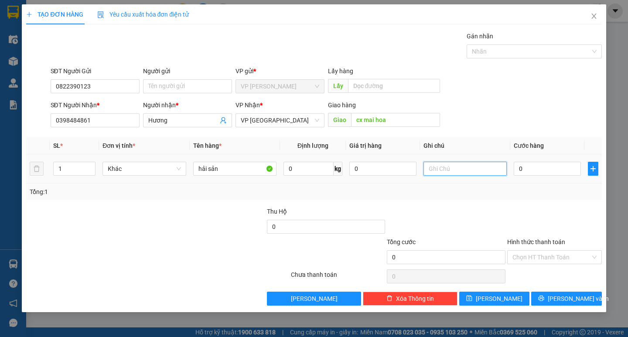
click at [447, 166] on input "text" at bounding box center [465, 169] width 83 height 14
type input "thùng xốp"
click at [533, 165] on input "0" at bounding box center [547, 169] width 67 height 14
type input "1"
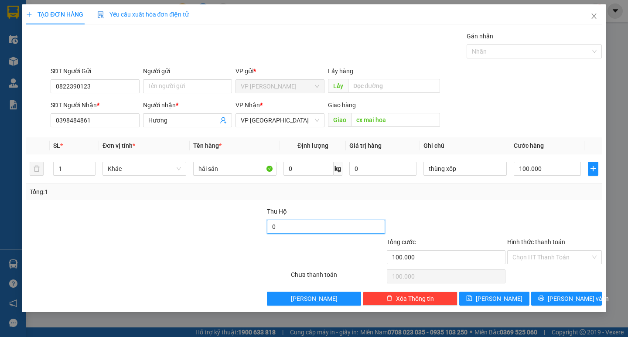
click at [304, 223] on input "0" at bounding box center [326, 227] width 119 height 14
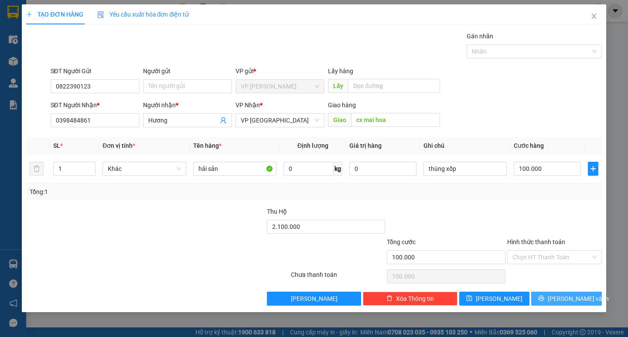
click at [567, 300] on span "[PERSON_NAME] và In" at bounding box center [578, 299] width 61 height 10
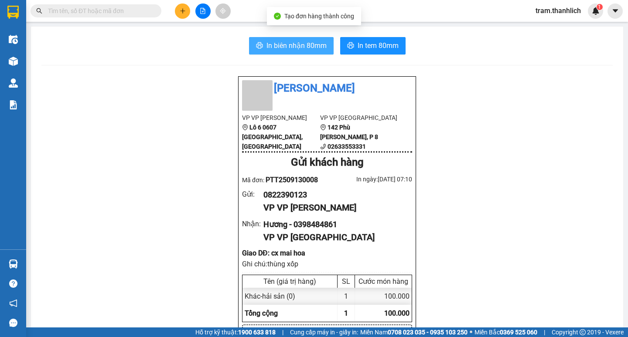
click at [309, 43] on span "In biên nhận 80mm" at bounding box center [297, 45] width 60 height 11
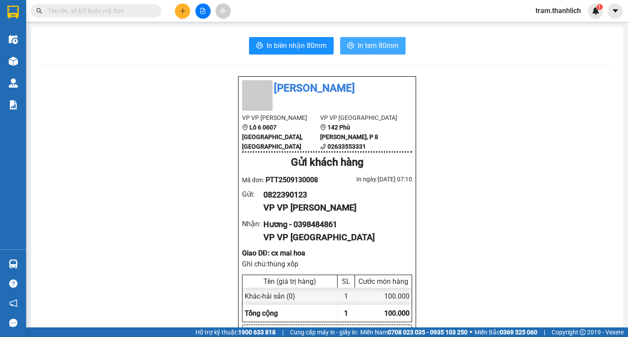
click at [380, 46] on span "In tem 80mm" at bounding box center [378, 45] width 41 height 11
click at [182, 10] on icon "plus" at bounding box center [183, 11] width 6 height 6
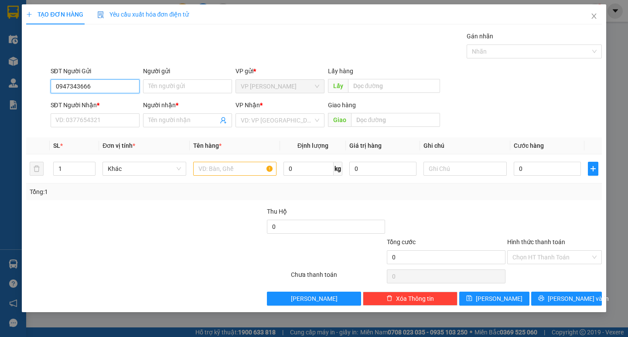
click at [92, 83] on input "0947343666" at bounding box center [95, 86] width 89 height 14
click at [93, 107] on div "0947343686 - CK CO LIEN" at bounding box center [95, 104] width 79 height 10
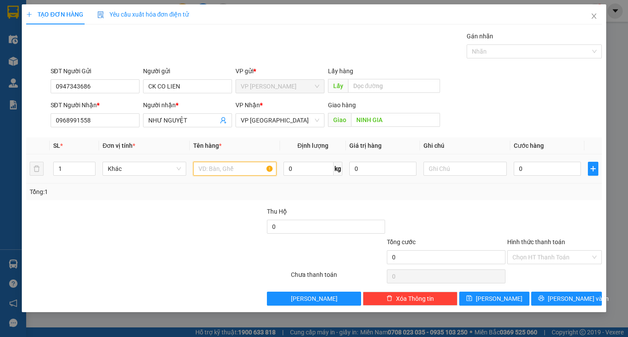
click at [238, 170] on input "text" at bounding box center [234, 169] width 83 height 14
click at [472, 173] on input "text" at bounding box center [465, 169] width 83 height 14
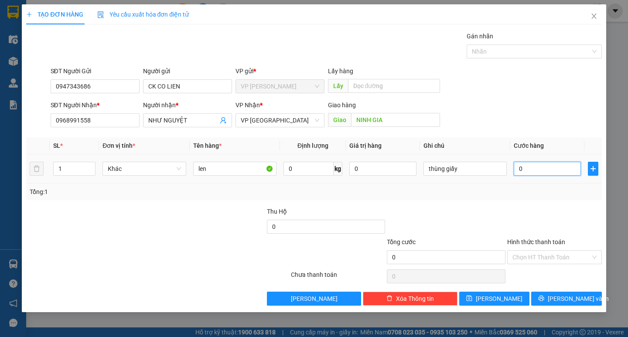
click at [518, 169] on input "0" at bounding box center [547, 169] width 67 height 14
click at [537, 256] on input "Hình thức thanh toán" at bounding box center [552, 257] width 78 height 13
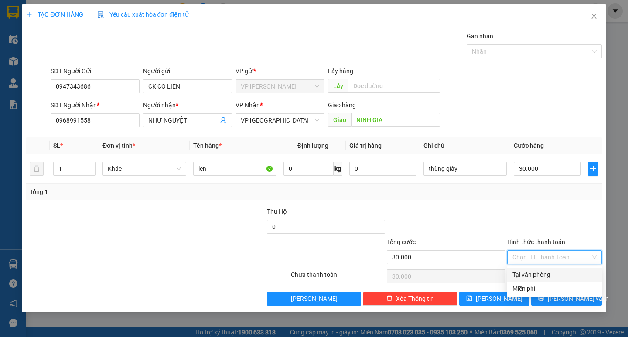
click at [533, 270] on div "Tại văn phòng" at bounding box center [555, 275] width 84 height 10
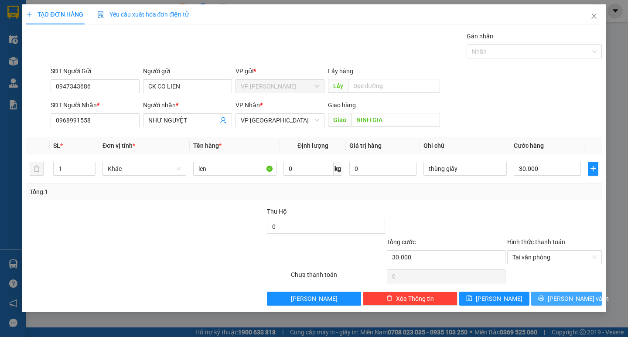
click at [573, 299] on span "[PERSON_NAME] và In" at bounding box center [578, 299] width 61 height 10
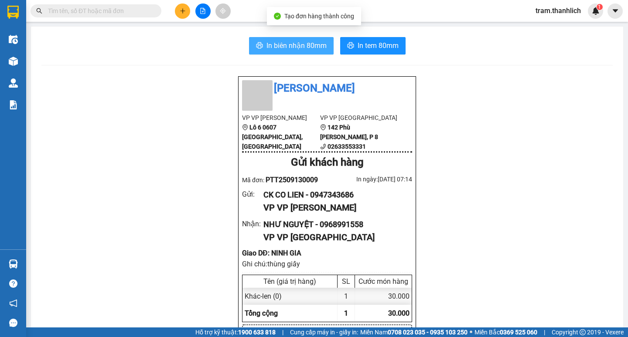
click at [288, 40] on button "In biên nhận 80mm" at bounding box center [291, 45] width 85 height 17
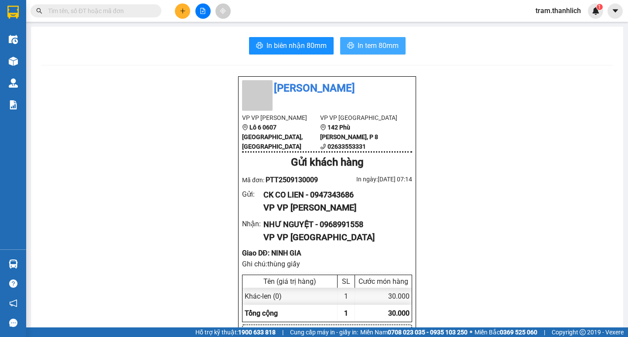
click at [373, 43] on span "In tem 80mm" at bounding box center [378, 45] width 41 height 11
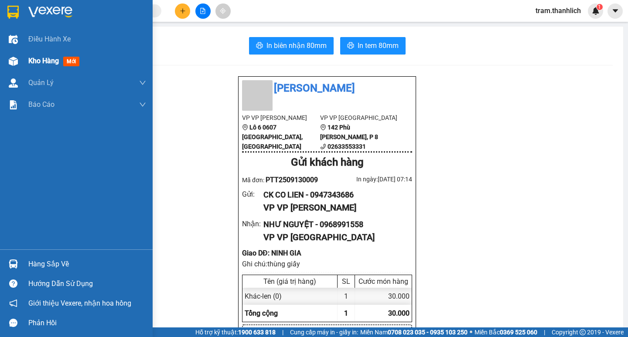
click at [34, 57] on span "Kho hàng" at bounding box center [43, 61] width 31 height 8
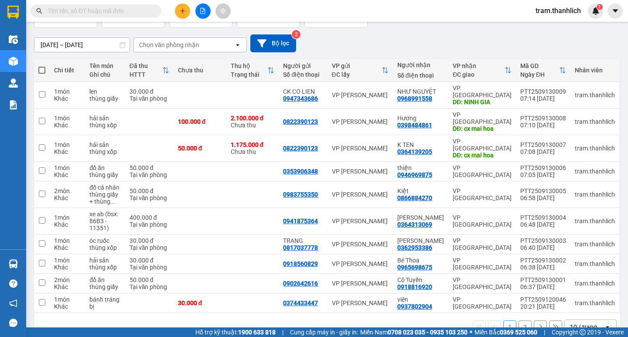
scroll to position [65, 0]
click at [588, 322] on div "10 / trang" at bounding box center [583, 326] width 27 height 9
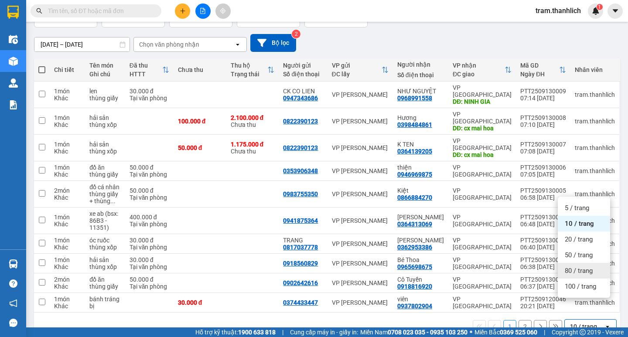
click at [583, 273] on span "80 / trang" at bounding box center [579, 271] width 28 height 9
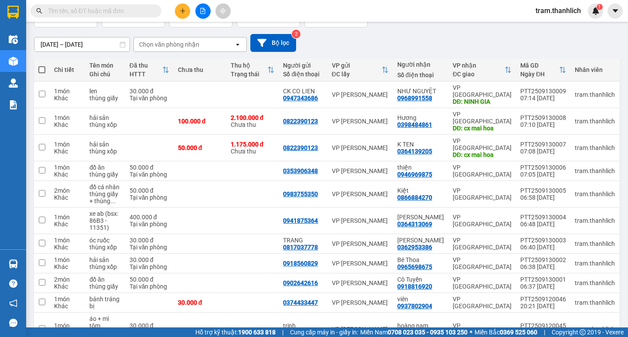
click at [180, 14] on button at bounding box center [182, 10] width 15 height 15
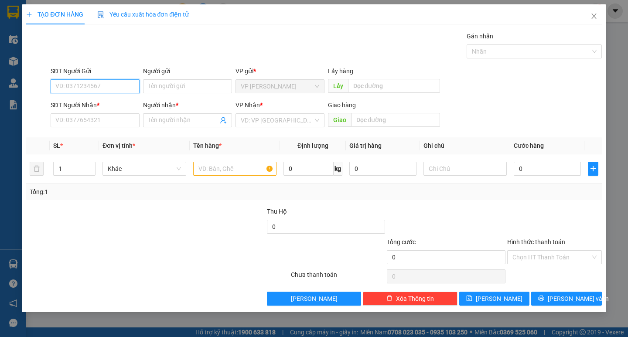
click at [111, 82] on input "SĐT Người Gửi" at bounding box center [95, 86] width 89 height 14
click at [89, 113] on div "SĐT Người Nhận *" at bounding box center [95, 106] width 89 height 13
click at [88, 124] on input "SĐT Người Nhận *" at bounding box center [95, 120] width 89 height 14
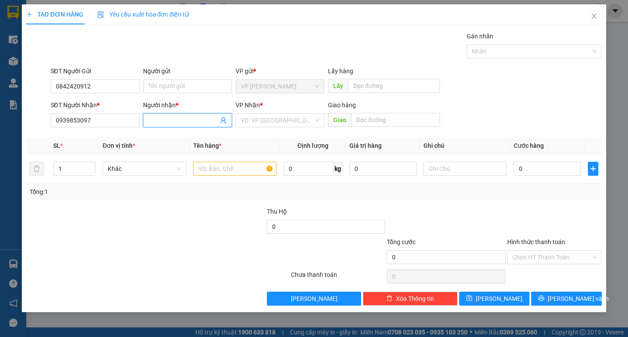
click at [154, 117] on input "Người nhận *" at bounding box center [183, 121] width 70 height 10
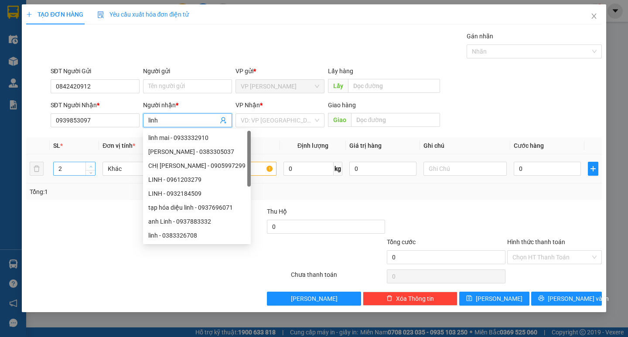
click at [94, 165] on span "Increase Value" at bounding box center [90, 166] width 10 height 8
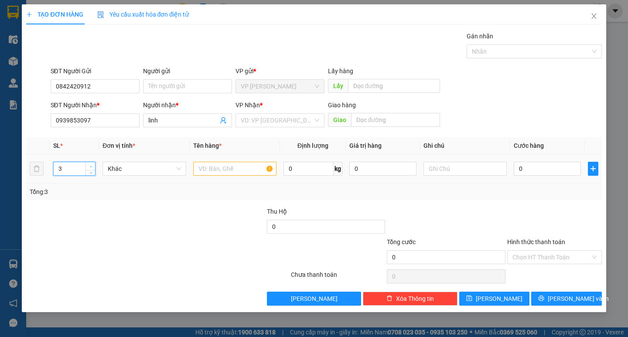
click at [94, 165] on span "Increase Value" at bounding box center [90, 166] width 10 height 8
click at [262, 172] on input "text" at bounding box center [234, 169] width 83 height 14
click at [438, 168] on input "text" at bounding box center [465, 169] width 83 height 14
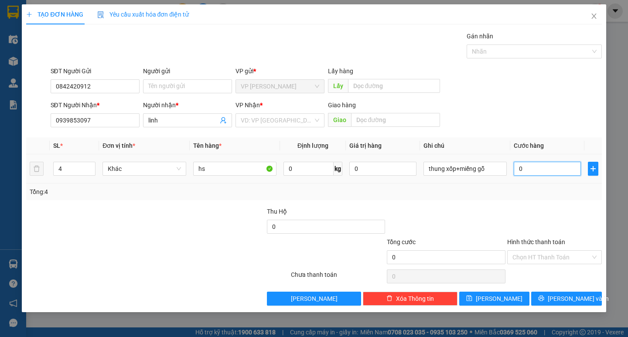
click at [556, 173] on input "0" at bounding box center [547, 169] width 67 height 14
click at [550, 262] on input "Hình thức thanh toán" at bounding box center [552, 257] width 78 height 13
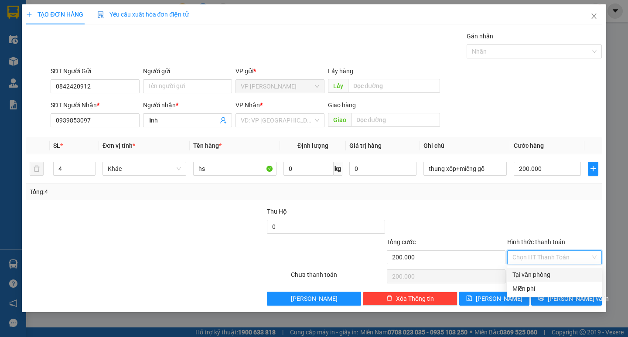
drag, startPoint x: 543, startPoint y: 270, endPoint x: 554, endPoint y: 279, distance: 14.0
click at [543, 271] on div "Tại văn phòng" at bounding box center [555, 275] width 84 height 10
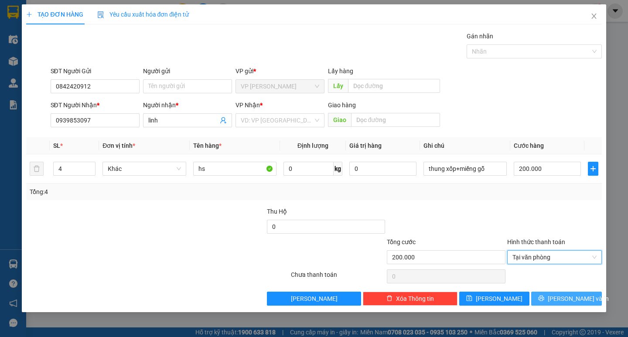
drag, startPoint x: 564, startPoint y: 301, endPoint x: 558, endPoint y: 284, distance: 17.4
click at [564, 298] on span "[PERSON_NAME] và In" at bounding box center [578, 299] width 61 height 10
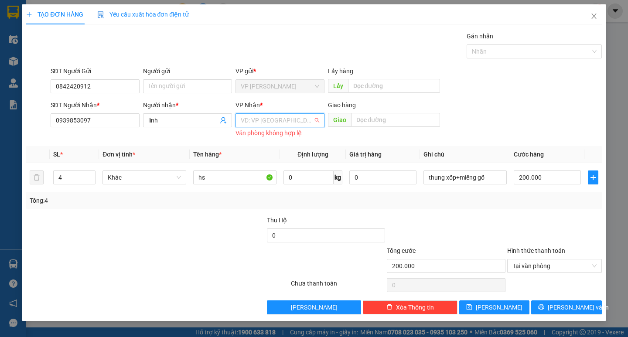
drag, startPoint x: 286, startPoint y: 117, endPoint x: 279, endPoint y: 124, distance: 10.2
click at [283, 121] on input "search" at bounding box center [277, 120] width 72 height 13
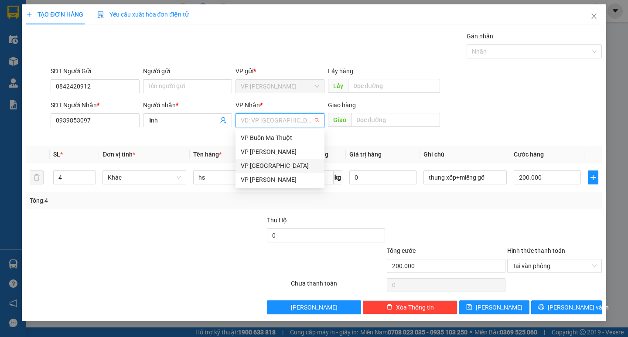
click at [260, 164] on div "VP [GEOGRAPHIC_DATA]" at bounding box center [280, 166] width 79 height 10
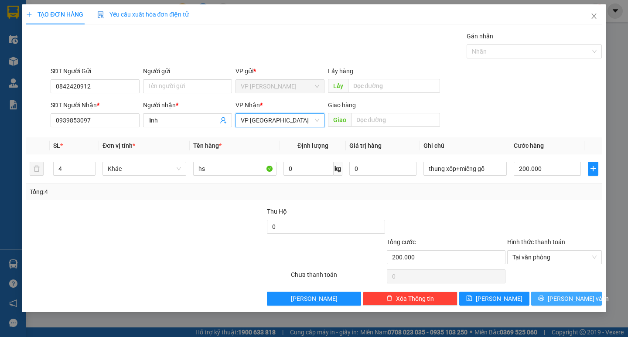
click at [545, 297] on button "[PERSON_NAME] và In" at bounding box center [566, 299] width 70 height 14
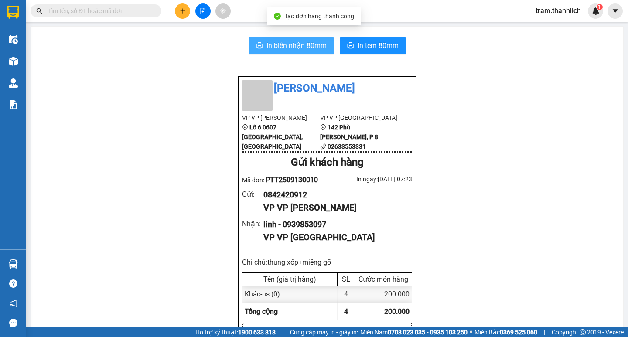
click at [303, 40] on span "In biên nhận 80mm" at bounding box center [297, 45] width 60 height 11
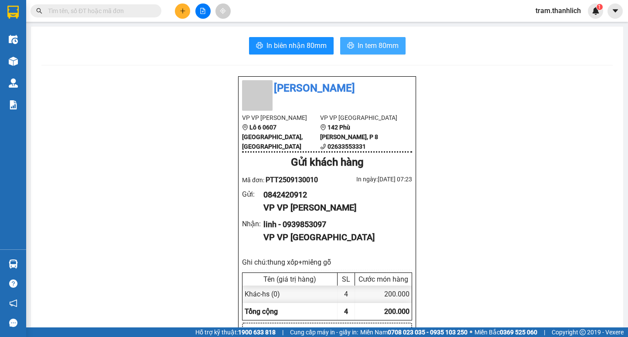
click at [347, 39] on button "In tem 80mm" at bounding box center [372, 45] width 65 height 17
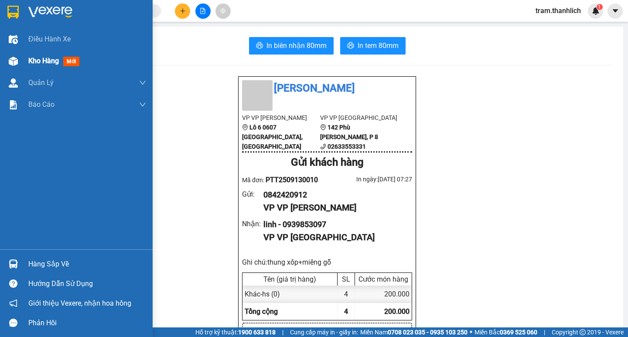
click at [9, 64] on img at bounding box center [13, 61] width 9 height 9
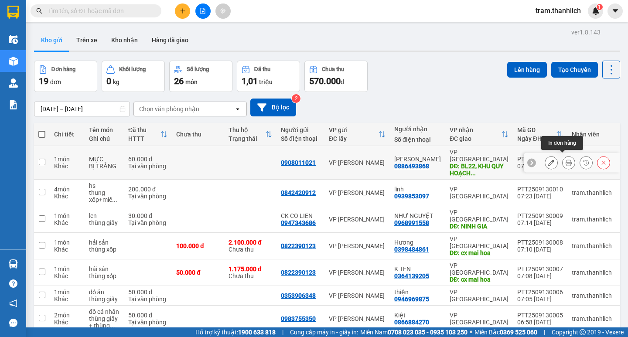
click at [566, 160] on icon at bounding box center [569, 163] width 6 height 6
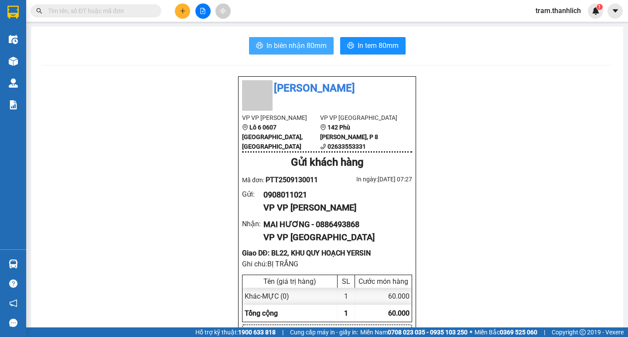
click at [317, 48] on span "In biên nhận 80mm" at bounding box center [297, 45] width 60 height 11
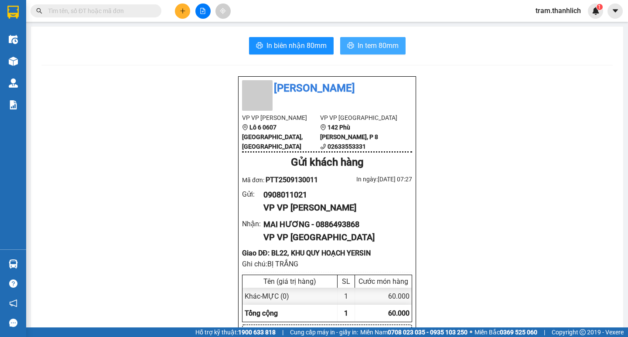
click at [393, 41] on span "In tem 80mm" at bounding box center [378, 45] width 41 height 11
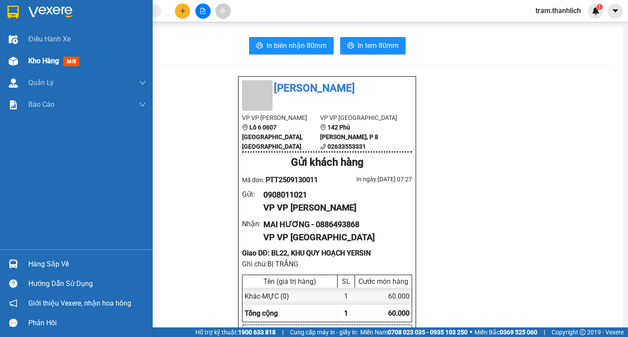
click at [36, 63] on span "Kho hàng" at bounding box center [43, 61] width 31 height 8
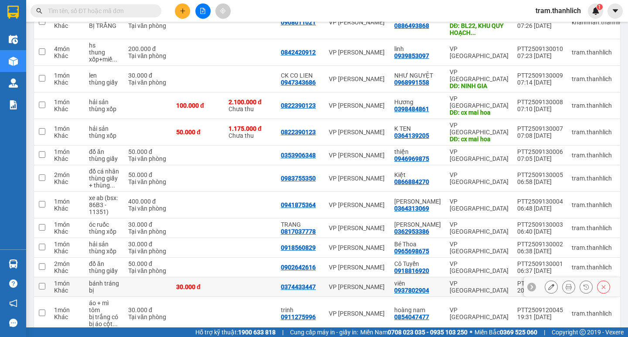
scroll to position [174, 0]
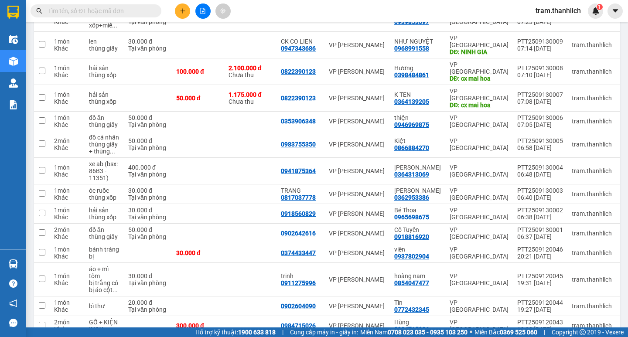
click at [75, 16] on span at bounding box center [96, 10] width 131 height 13
click at [182, 15] on button at bounding box center [182, 10] width 15 height 15
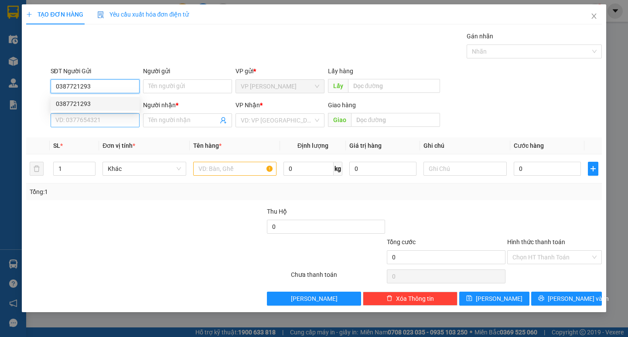
type input "0387721293"
click at [80, 125] on input "SĐT Người Nhận *" at bounding box center [95, 120] width 89 height 14
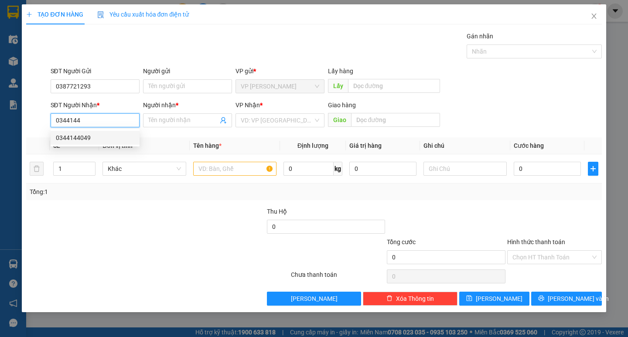
click at [68, 141] on div "0344144049" at bounding box center [95, 138] width 79 height 10
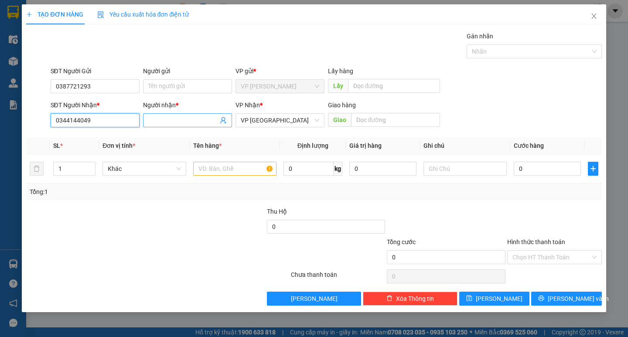
type input "0344144049"
click at [177, 125] on input "Người nhận *" at bounding box center [183, 121] width 70 height 10
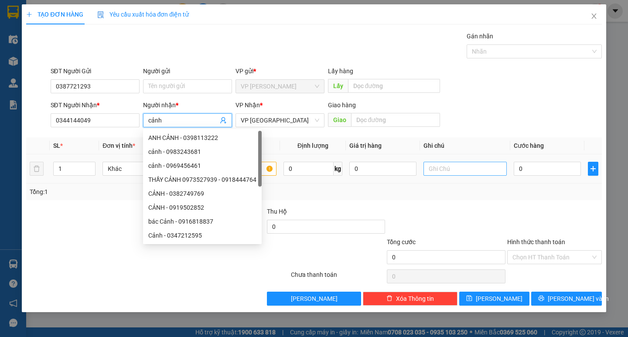
type input "cảnh"
click at [480, 170] on input "text" at bounding box center [465, 169] width 83 height 14
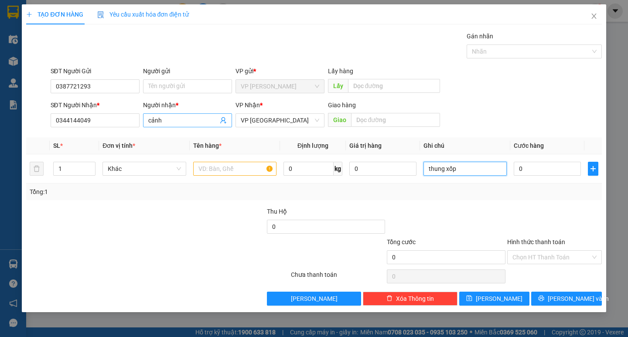
type input "thung xốp"
click at [185, 126] on span "cảnh" at bounding box center [187, 120] width 89 height 14
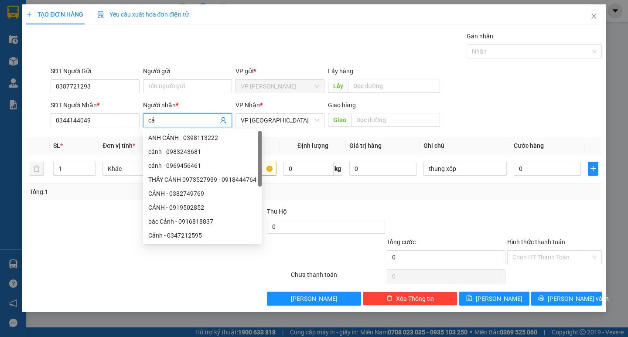
type input "c"
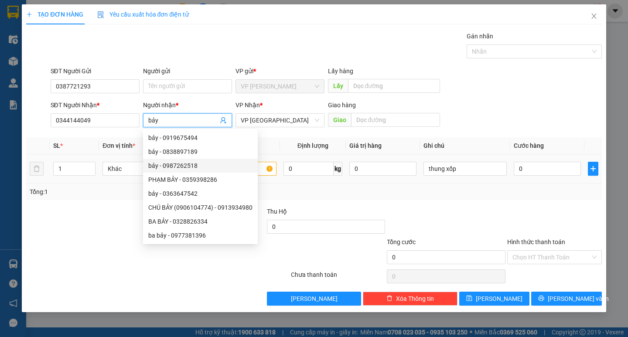
type input "bảy"
click at [260, 171] on input "text" at bounding box center [234, 169] width 83 height 14
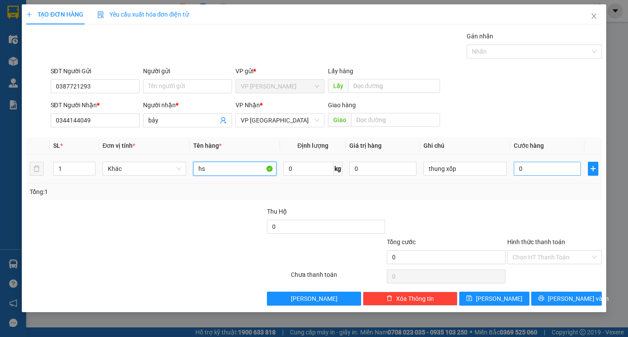
type input "hs"
click at [546, 164] on input "0" at bounding box center [547, 169] width 67 height 14
type input "5"
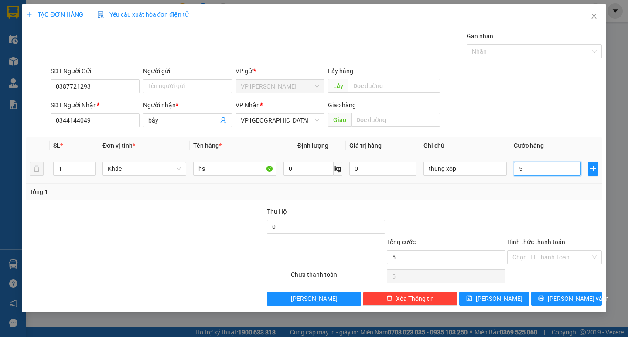
type input "50"
type input "500"
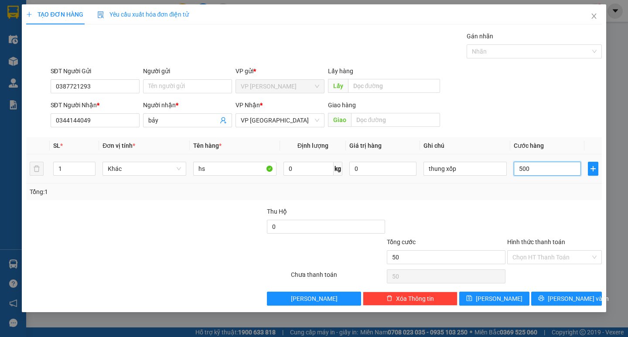
type input "500"
type input "5.000"
type input "50.000"
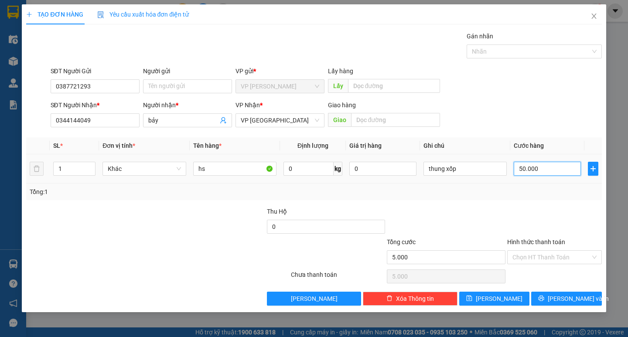
type input "50.000"
click at [551, 295] on button "[PERSON_NAME] và In" at bounding box center [566, 299] width 70 height 14
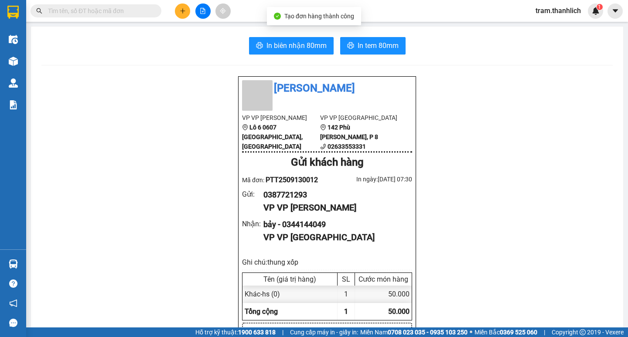
click at [298, 44] on span "In biên nhận 80mm" at bounding box center [297, 45] width 60 height 11
click at [382, 51] on span "In tem 80mm" at bounding box center [378, 45] width 41 height 11
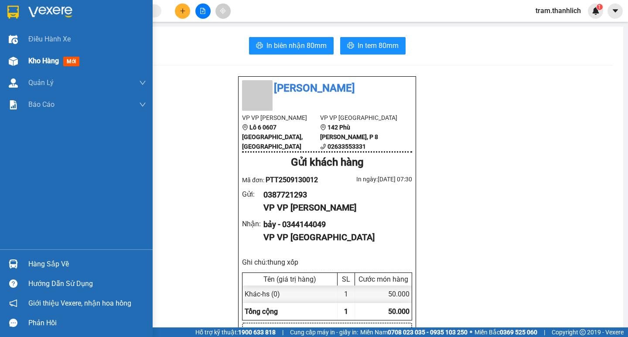
click at [33, 57] on span "Kho hàng" at bounding box center [43, 61] width 31 height 8
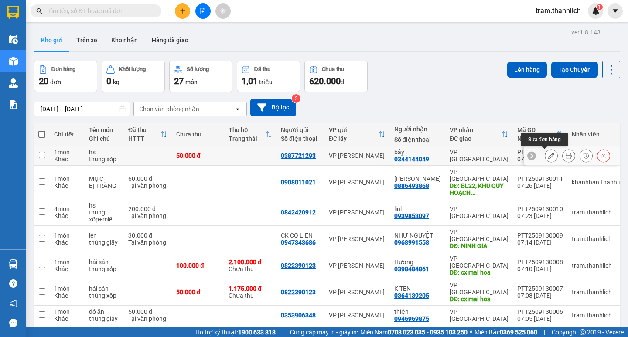
click at [549, 158] on button at bounding box center [551, 155] width 12 height 15
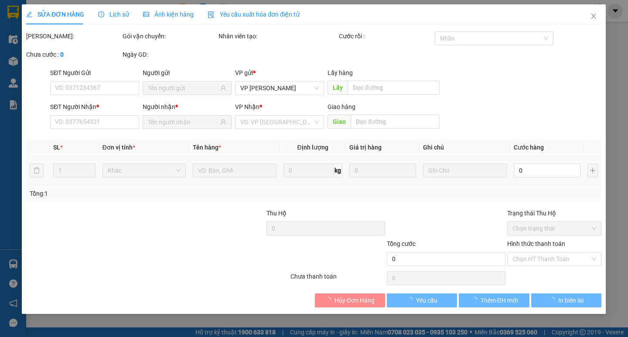
type input "0387721293"
type input "0344144049"
type input "50.000"
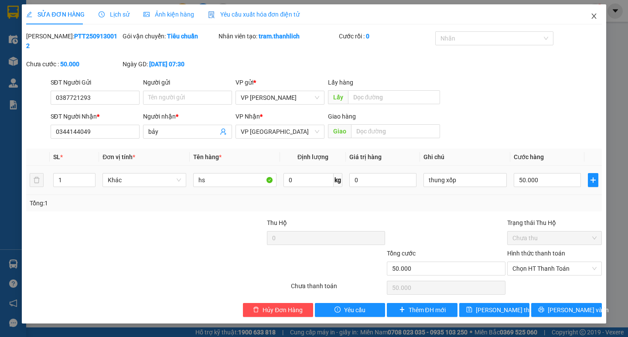
click at [593, 22] on span "Close" at bounding box center [594, 16] width 24 height 24
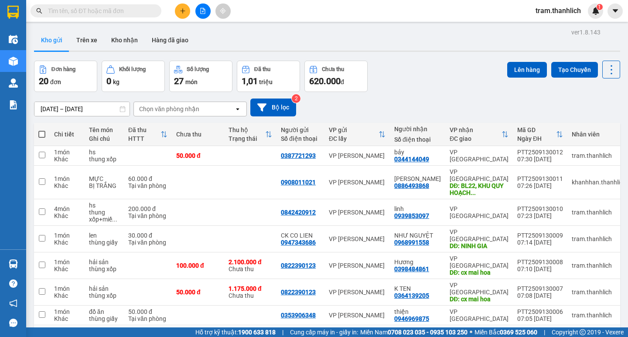
drag, startPoint x: 41, startPoint y: 134, endPoint x: 136, endPoint y: 135, distance: 94.2
click at [41, 134] on span at bounding box center [41, 134] width 7 height 7
click at [42, 130] on input "checkbox" at bounding box center [42, 130] width 0 height 0
checkbox input "true"
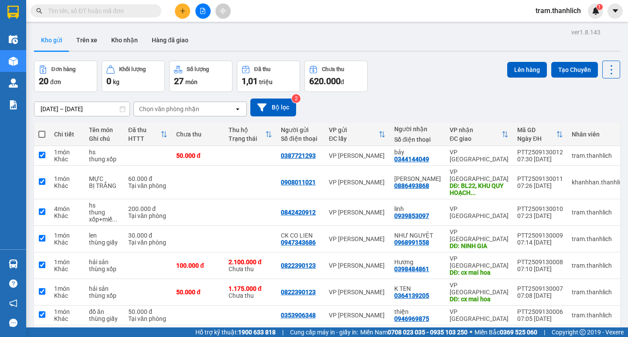
checkbox input "true"
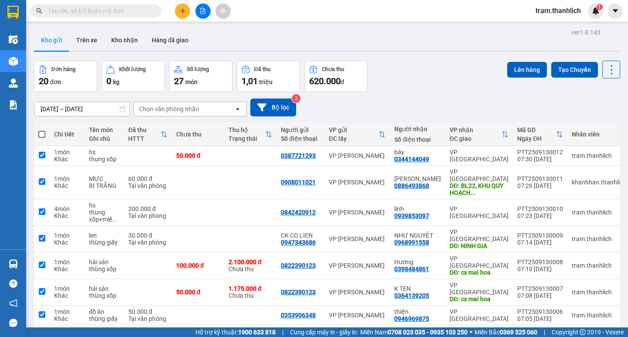
checkbox input "true"
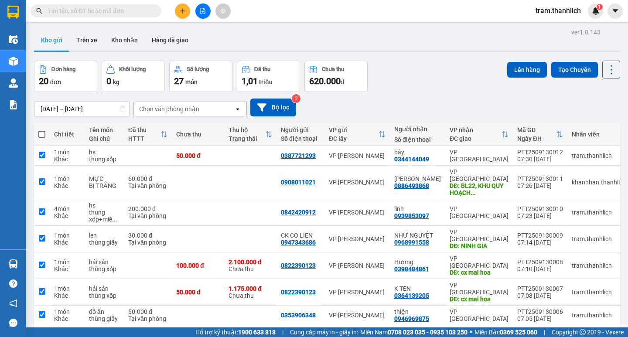
checkbox input "true"
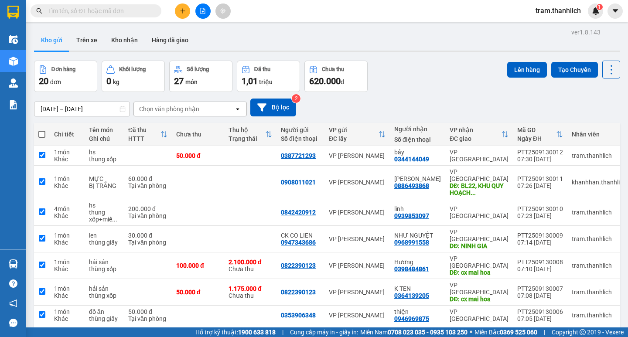
checkbox input "true"
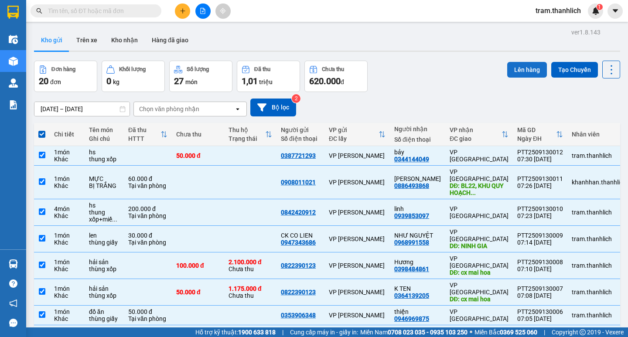
click at [522, 66] on button "Lên hàng" at bounding box center [527, 70] width 40 height 16
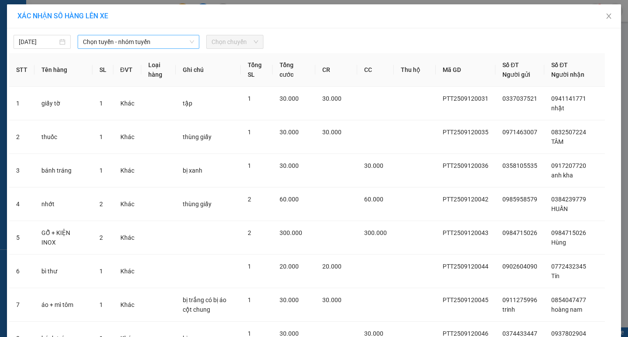
click at [139, 43] on span "Chọn tuyến - nhóm tuyến" at bounding box center [138, 41] width 111 height 13
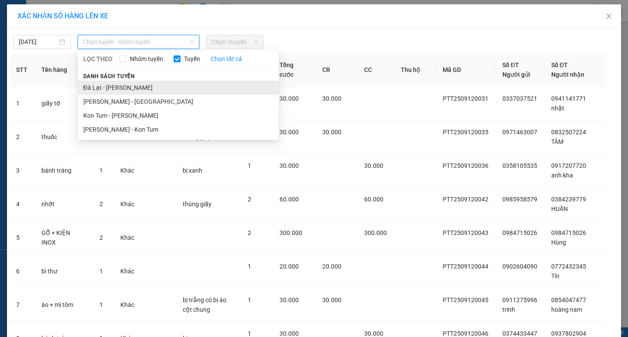
drag, startPoint x: 118, startPoint y: 103, endPoint x: 125, endPoint y: 81, distance: 23.0
click at [120, 90] on ul "Đà Lạt - Phan Thiết Phan Thiết - Đà Lạt Kon Tum - Phan Thiết Phan Thiết - Kon T…" at bounding box center [178, 109] width 201 height 56
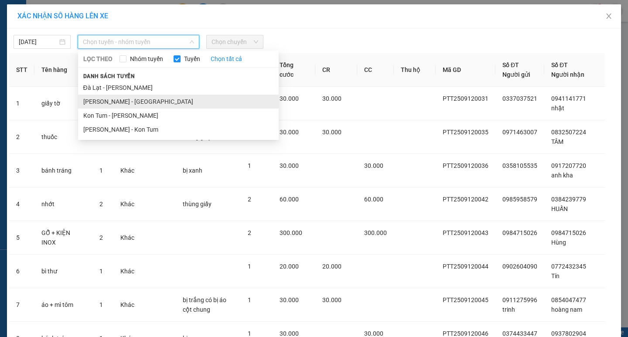
click at [122, 99] on li "Phan Thiết - Đà Lạt" at bounding box center [178, 102] width 201 height 14
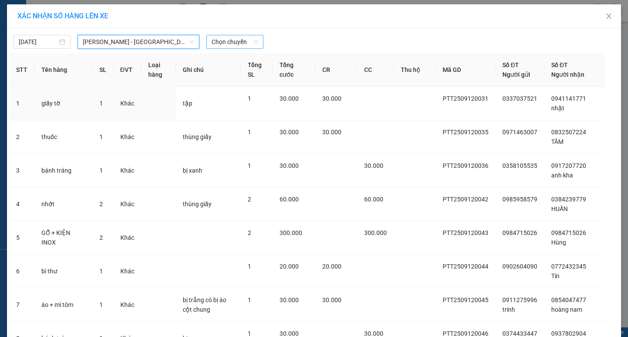
click at [240, 40] on span "Chọn chuyến" at bounding box center [235, 41] width 47 height 13
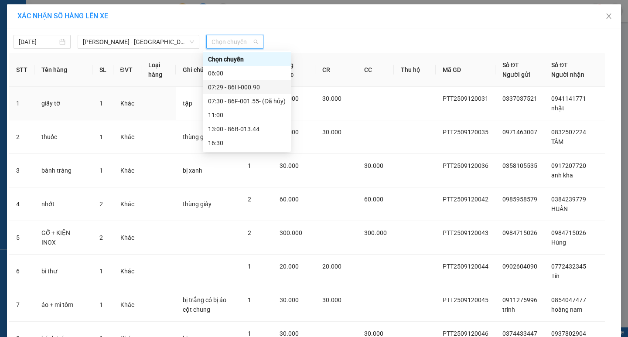
click at [245, 89] on div "07:29 - 86H-000.90" at bounding box center [247, 87] width 78 height 10
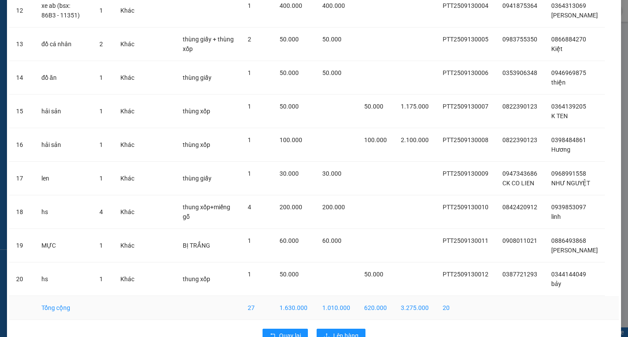
scroll to position [500, 0]
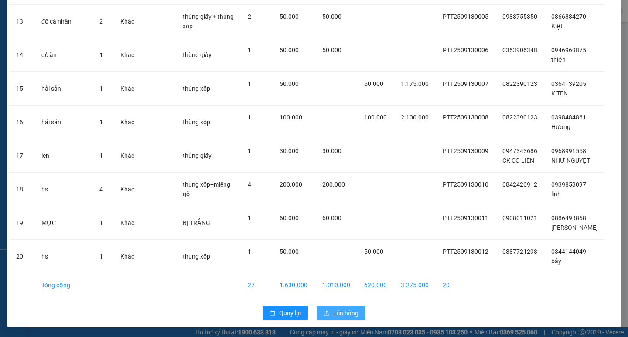
click at [333, 316] on span "Lên hàng" at bounding box center [345, 313] width 25 height 10
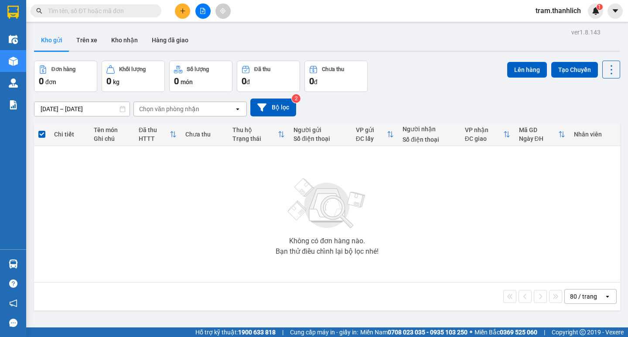
click at [181, 7] on button at bounding box center [182, 10] width 15 height 15
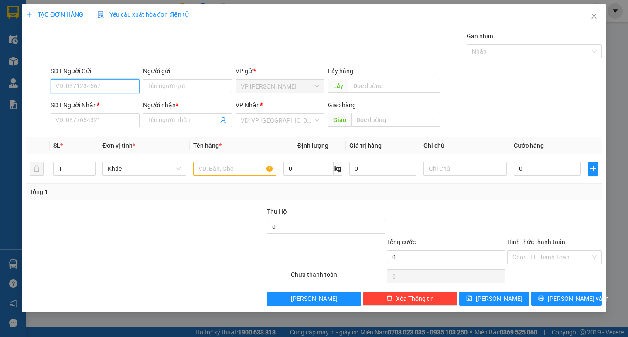
click at [102, 85] on input "SĐT Người Gửi" at bounding box center [95, 86] width 89 height 14
type input "0947025383"
click at [101, 113] on body "Kết quả tìm kiếm ( 0 ) Bộ lọc No Data tram.thanhlich 1 Điều hành xe Kho hàng mớ…" at bounding box center [314, 168] width 628 height 337
click at [101, 118] on input "SĐT Người Nhận *" at bounding box center [95, 120] width 89 height 14
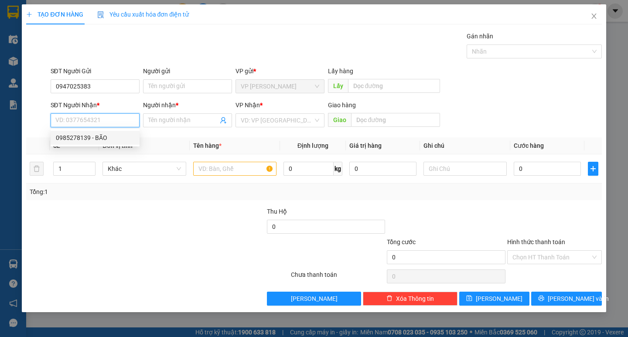
click at [103, 140] on div "0985278139 - BÃO" at bounding box center [95, 138] width 79 height 10
type input "0985278139"
type input "BÃO"
type input "CX MAI HOA"
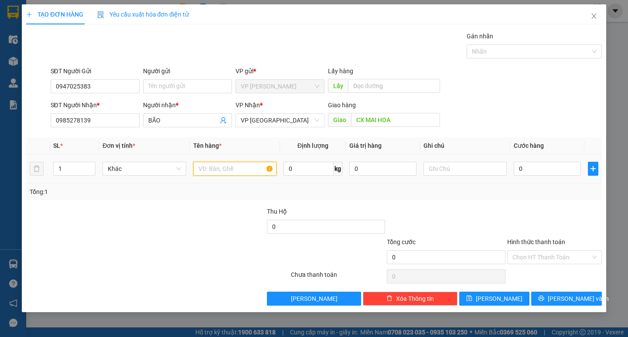
click at [263, 169] on input "text" at bounding box center [234, 169] width 83 height 14
type input "bnag3 số xe"
click at [544, 170] on input "0" at bounding box center [547, 169] width 67 height 14
type input "5"
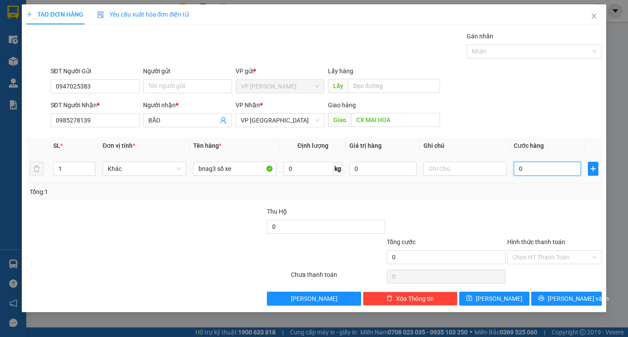
type input "5"
type input "50"
type input "500"
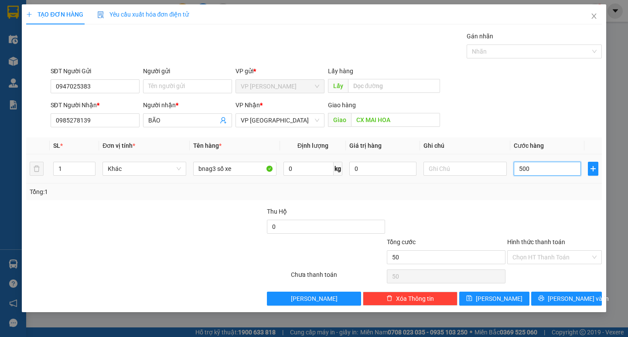
type input "500"
type input "5.000"
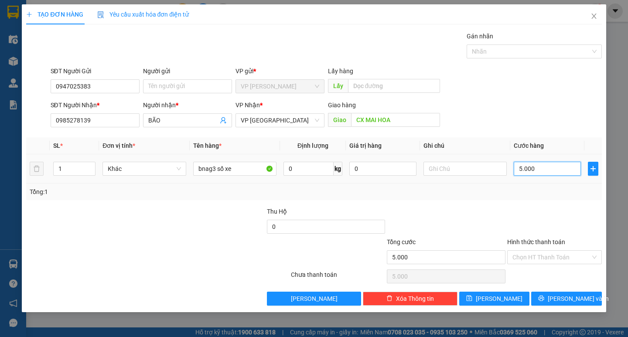
type input "50.000"
click at [549, 303] on button "[PERSON_NAME] và In" at bounding box center [566, 299] width 70 height 14
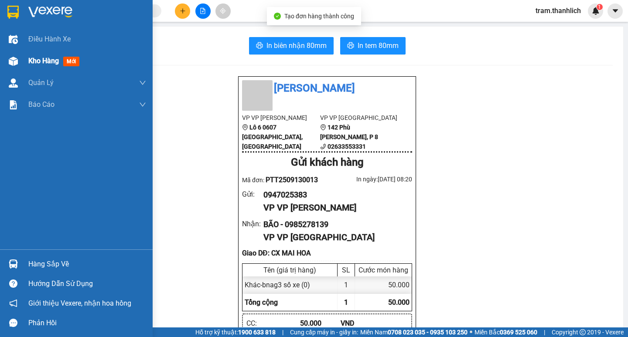
click at [28, 64] on div "Kho hàng mới" at bounding box center [76, 61] width 153 height 22
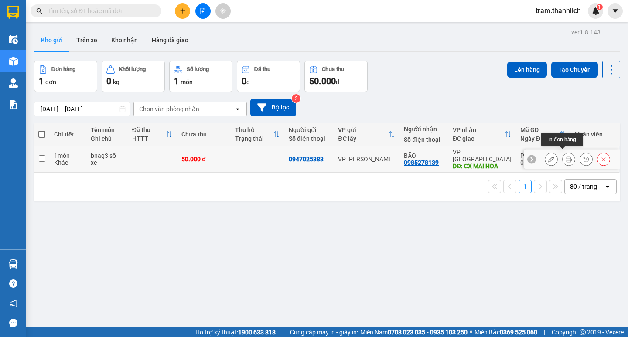
click at [566, 156] on icon at bounding box center [569, 159] width 6 height 6
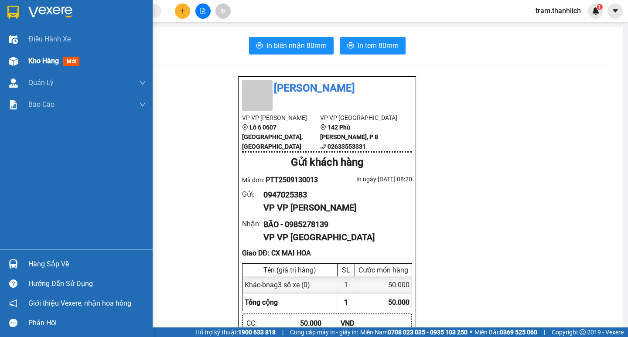
click at [46, 63] on span "Kho hàng" at bounding box center [43, 61] width 31 height 8
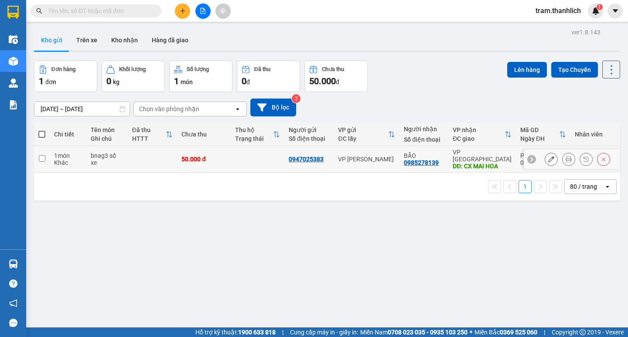
click at [548, 156] on icon at bounding box center [551, 159] width 6 height 6
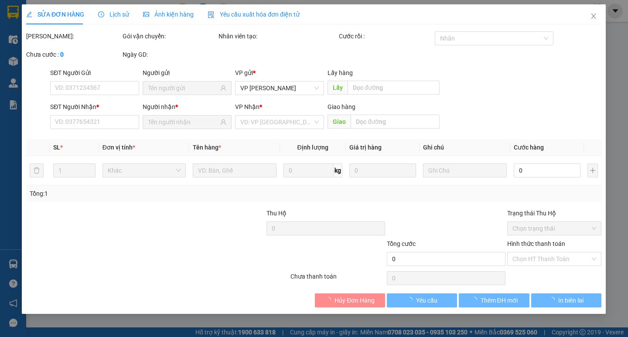
type input "0947025383"
type input "0985278139"
type input "CX MAI HOA"
type input "50.000"
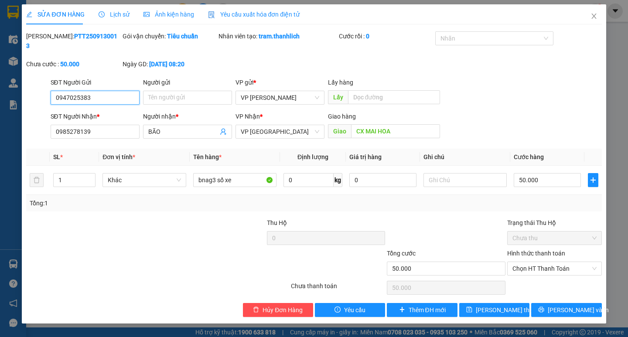
drag, startPoint x: 532, startPoint y: 259, endPoint x: 536, endPoint y: 267, distance: 9.4
click at [532, 262] on span "Chọn HT Thanh Toán" at bounding box center [555, 268] width 84 height 13
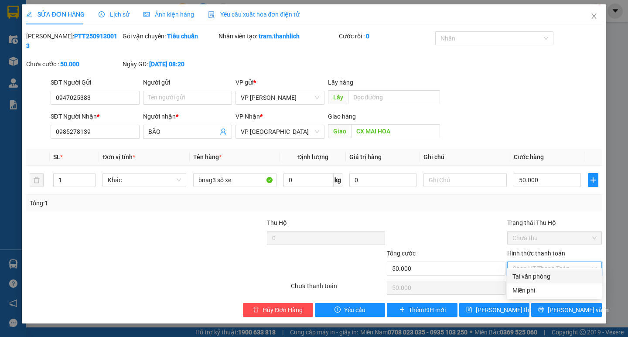
click at [537, 275] on div "Tại văn phòng" at bounding box center [555, 277] width 84 height 10
type input "0"
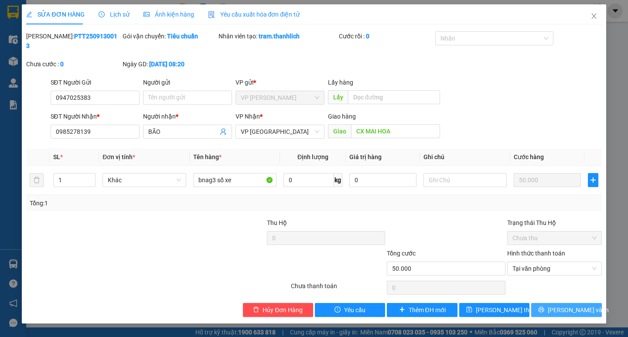
click at [543, 294] on div "Total Paid Fee 0 Total UnPaid Fee 50.000 Cash Collection Total Fee Mã ĐH: PTT25…" at bounding box center [313, 174] width 575 height 286
click at [540, 306] on button "[PERSON_NAME] và In" at bounding box center [566, 310] width 70 height 14
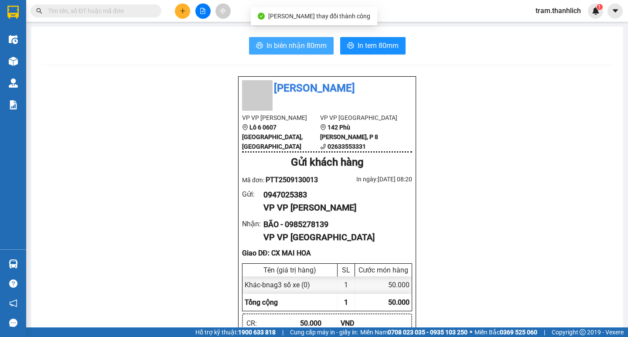
click at [290, 51] on span "In biên nhận 80mm" at bounding box center [297, 45] width 60 height 11
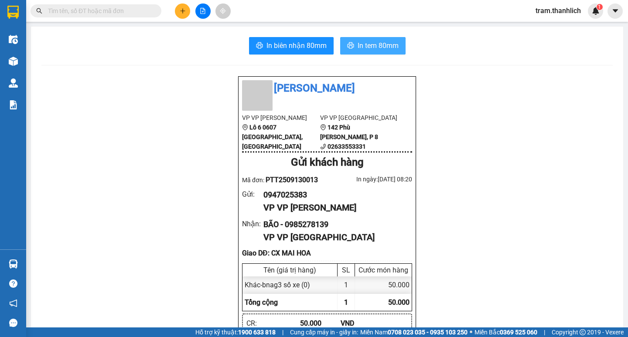
click at [383, 41] on span "In tem 80mm" at bounding box center [378, 45] width 41 height 11
